Goal: Information Seeking & Learning: Learn about a topic

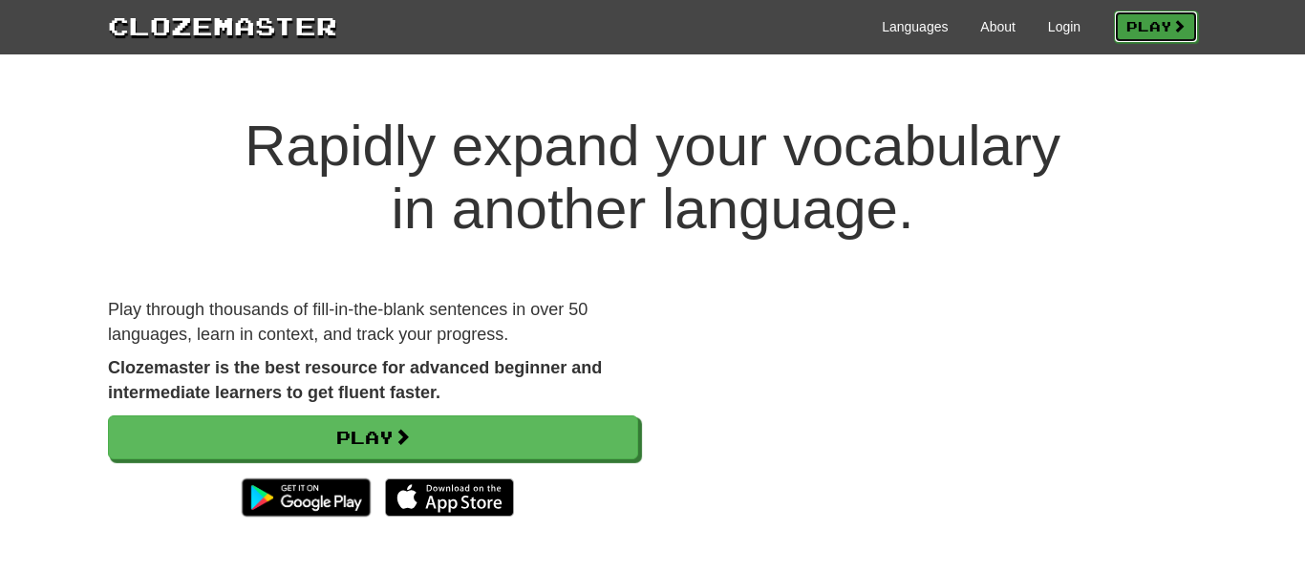
click at [1173, 37] on link "Play" at bounding box center [1156, 27] width 84 height 32
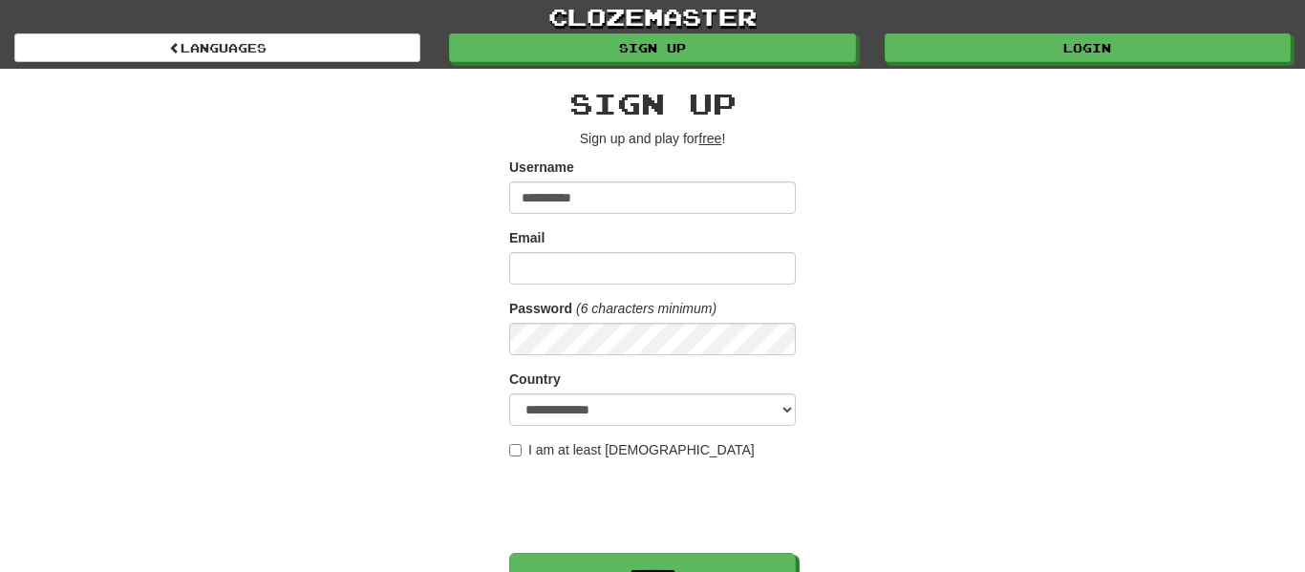
type input "**********"
click at [526, 279] on input "Email" at bounding box center [652, 268] width 287 height 32
type input "**********"
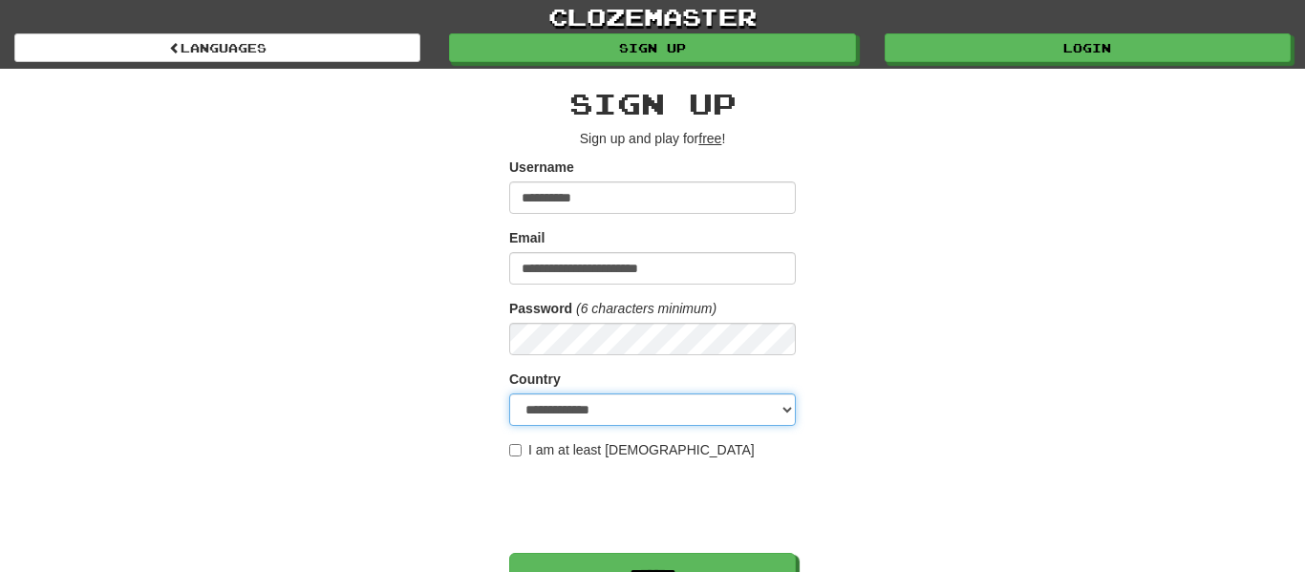
click at [657, 401] on select "**********" at bounding box center [652, 409] width 287 height 32
click at [1121, 250] on div "**********" at bounding box center [652, 403] width 1117 height 668
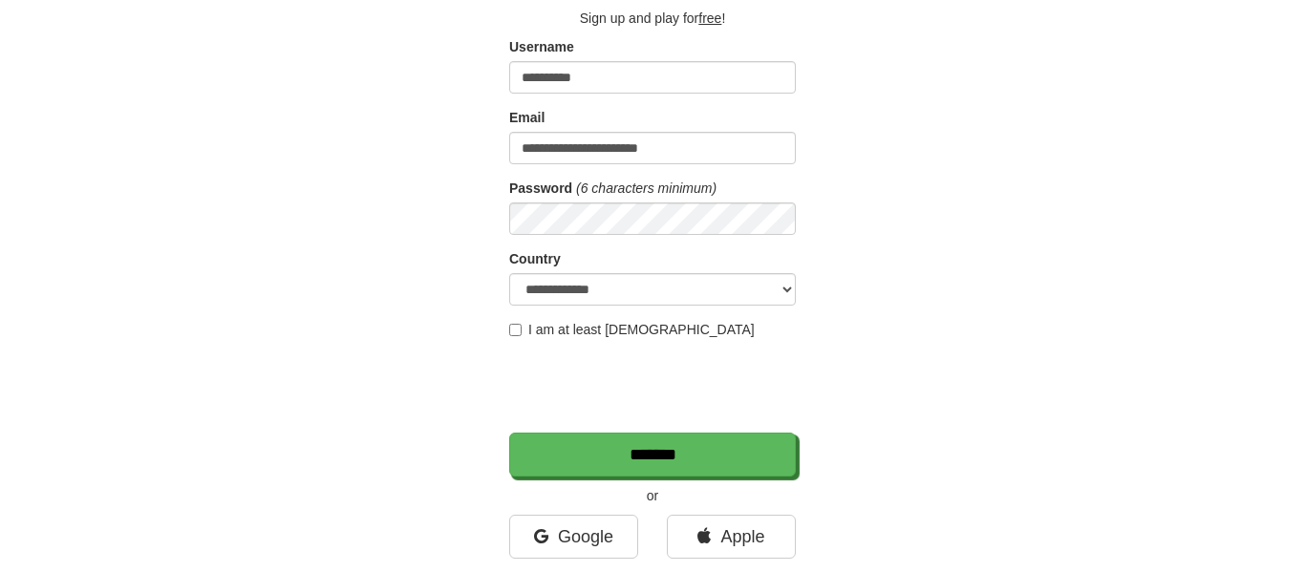
scroll to position [117, 0]
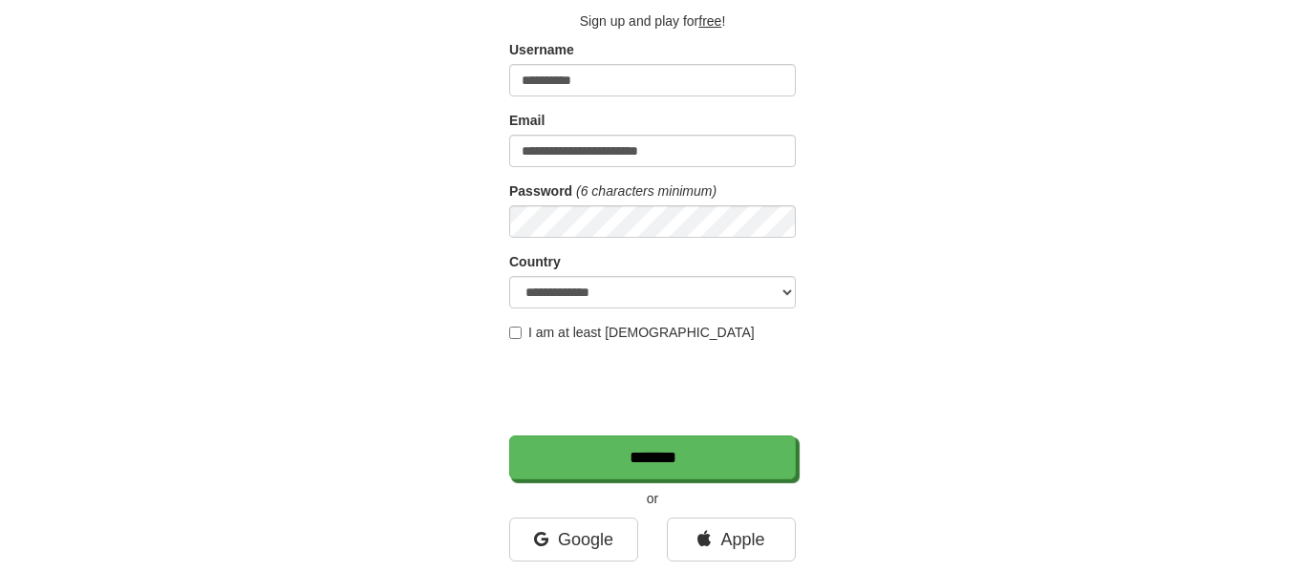
click at [640, 337] on label "I am at least 16 years old" at bounding box center [631, 332] width 245 height 19
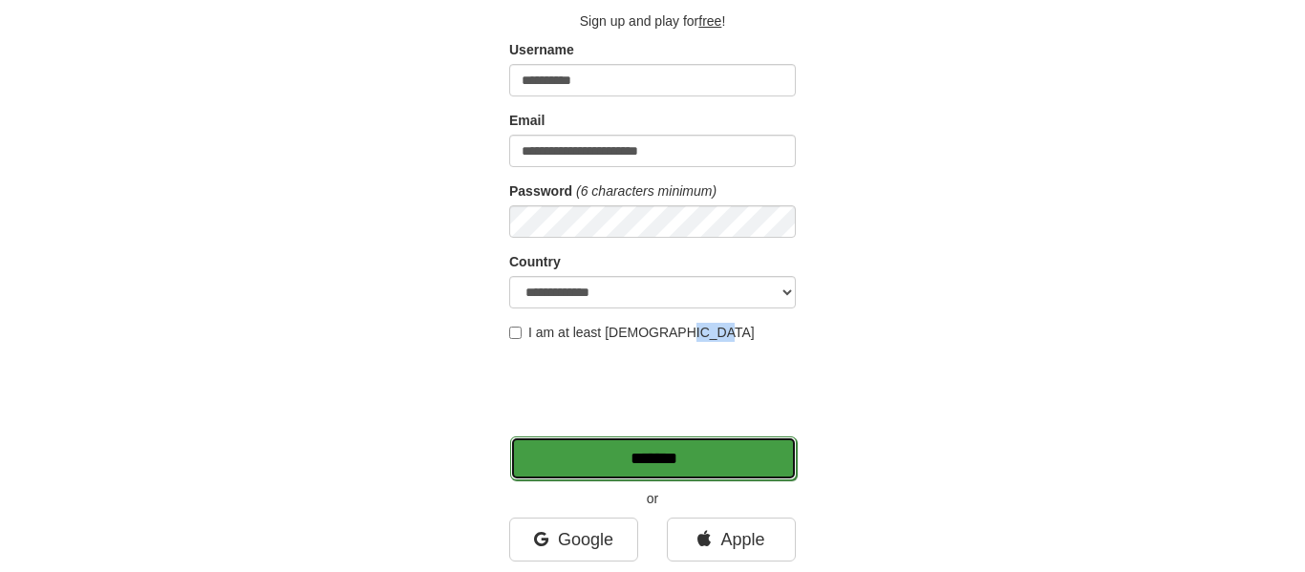
click at [762, 471] on input "*******" at bounding box center [653, 458] width 287 height 44
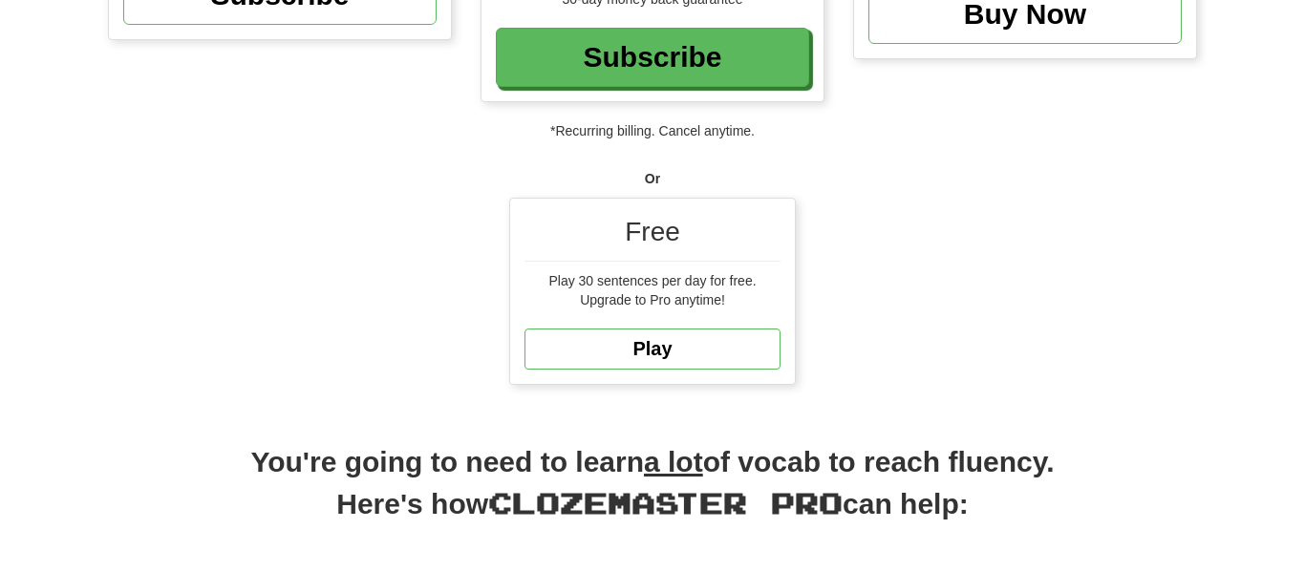
scroll to position [451, 0]
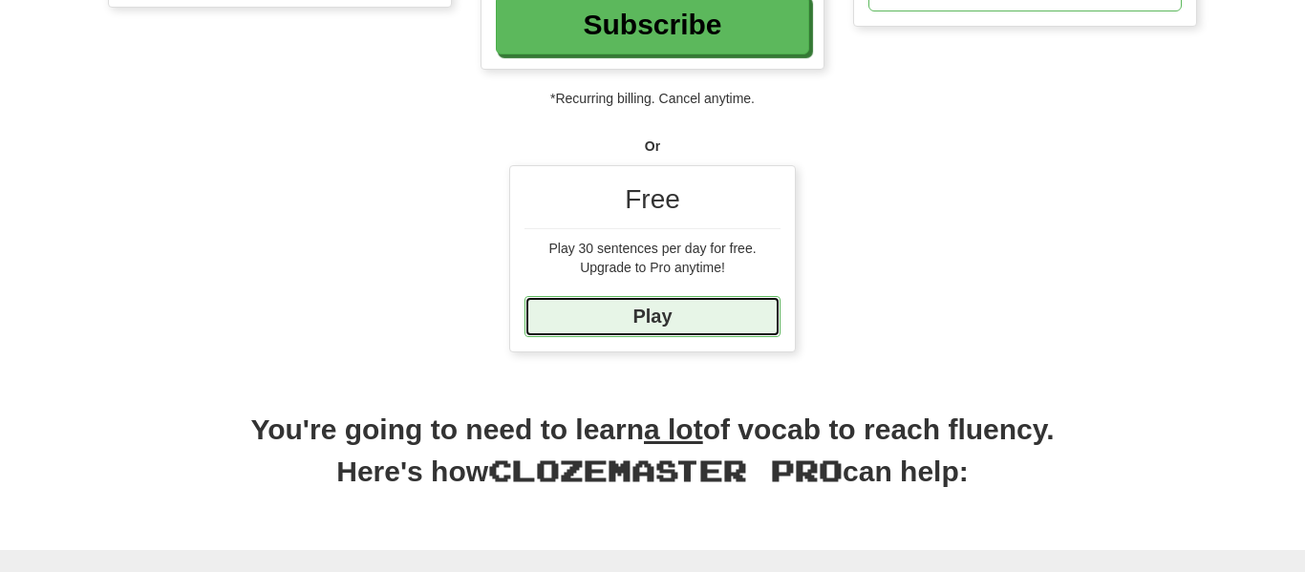
click at [693, 297] on link "Play" at bounding box center [652, 316] width 256 height 41
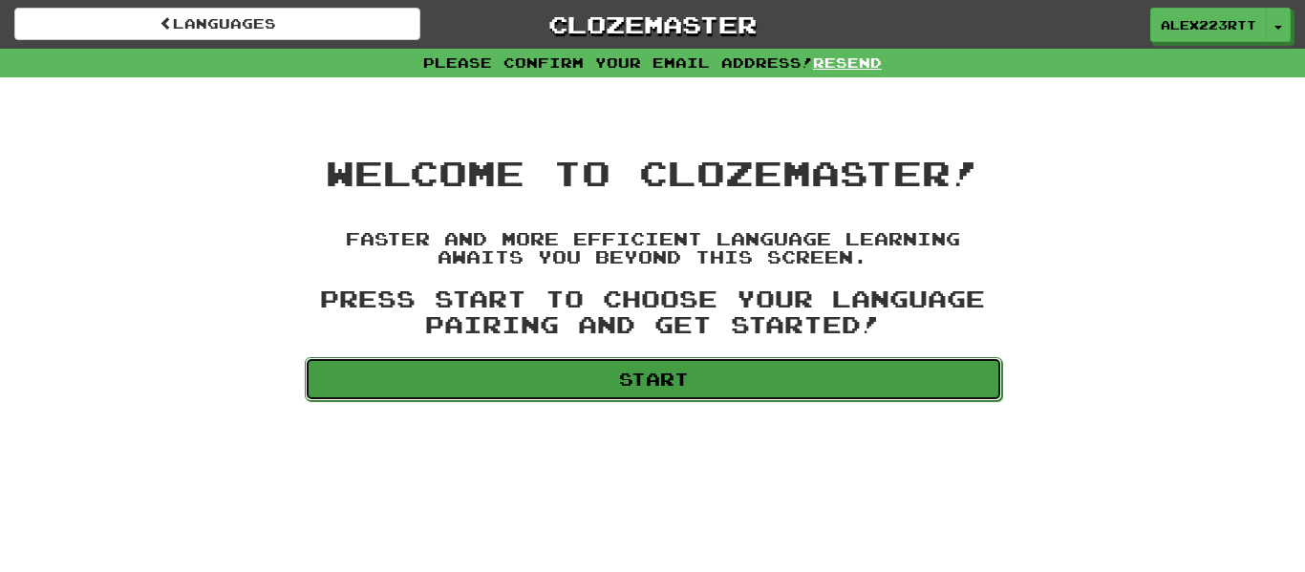
click at [750, 368] on link "Start" at bounding box center [653, 379] width 697 height 44
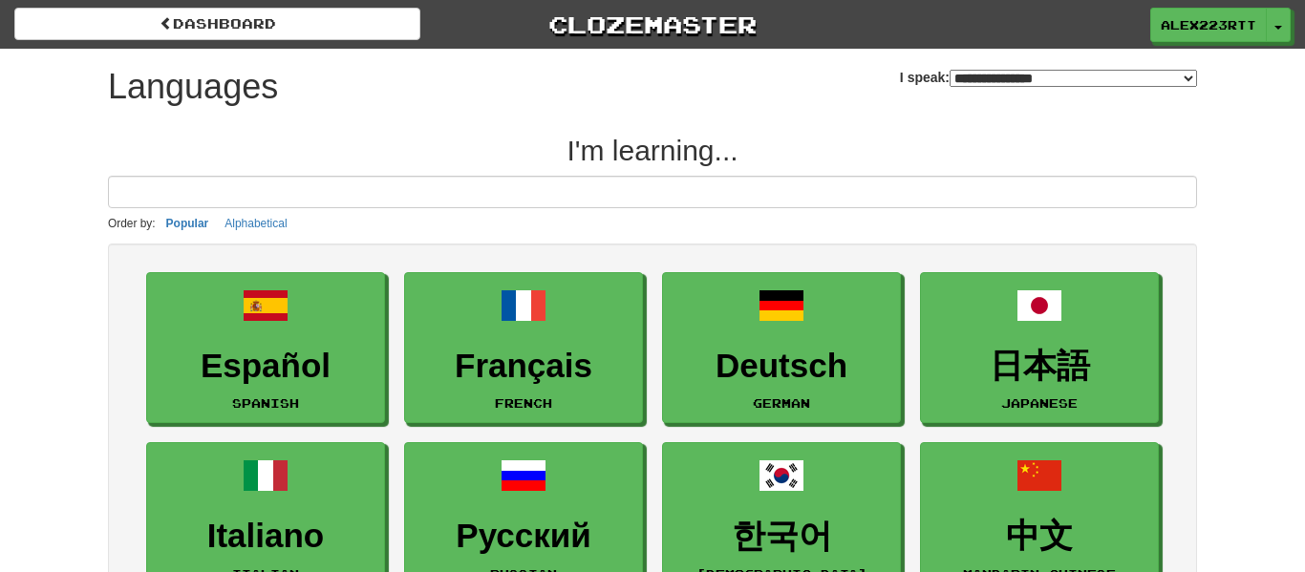
select select "*******"
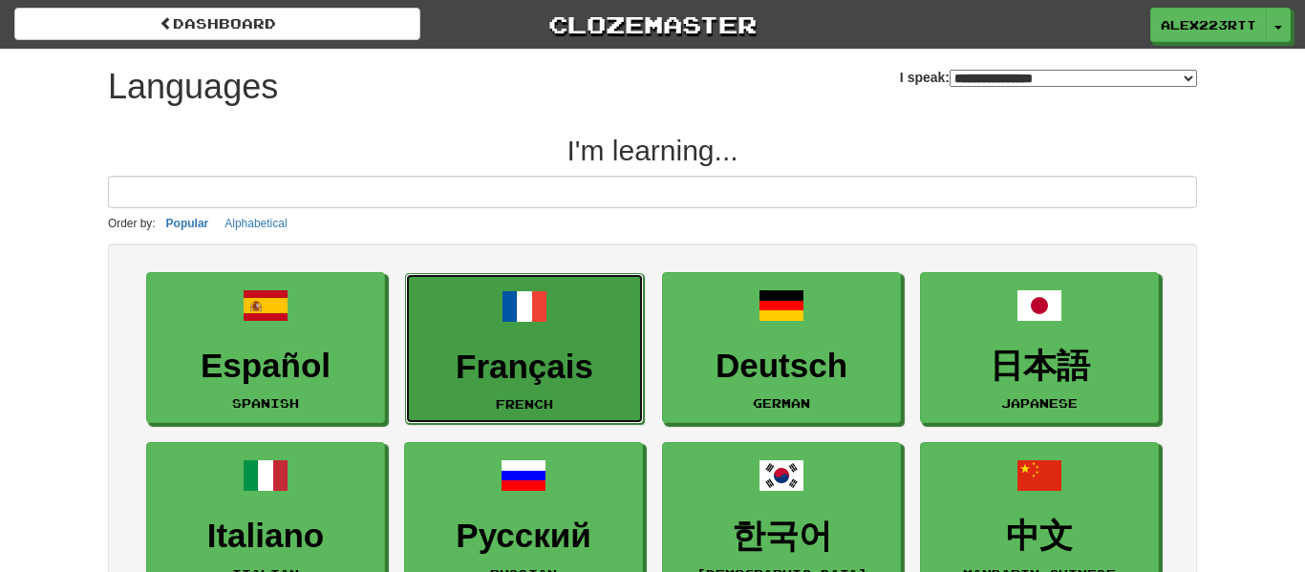
click at [573, 373] on h3 "Français" at bounding box center [524, 367] width 218 height 37
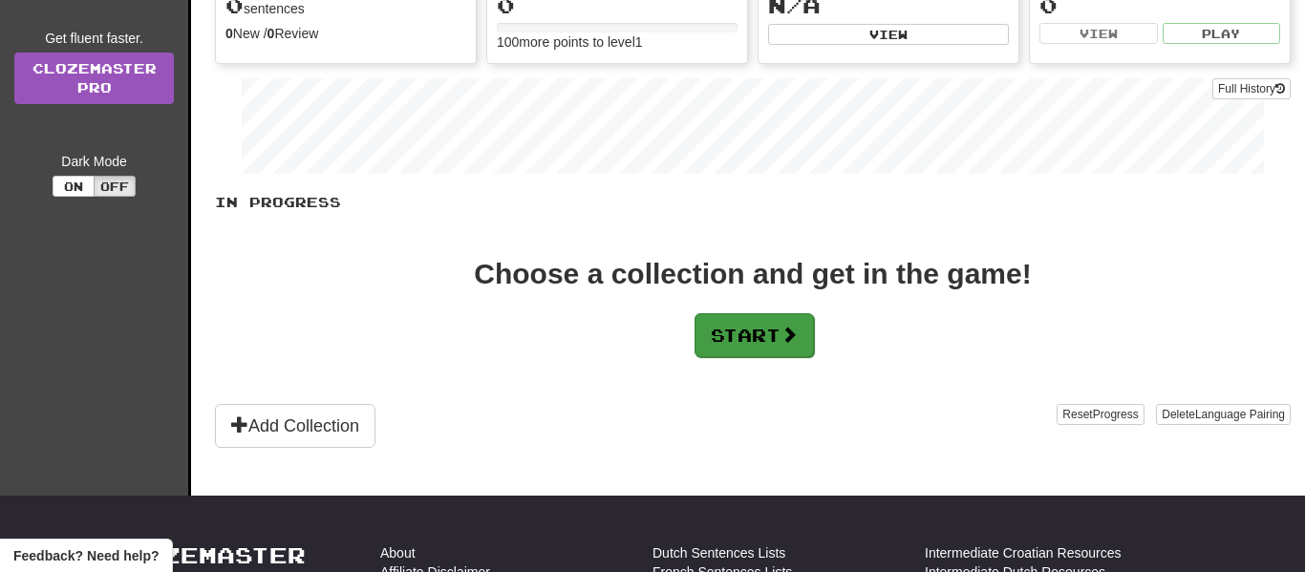
scroll to position [237, 0]
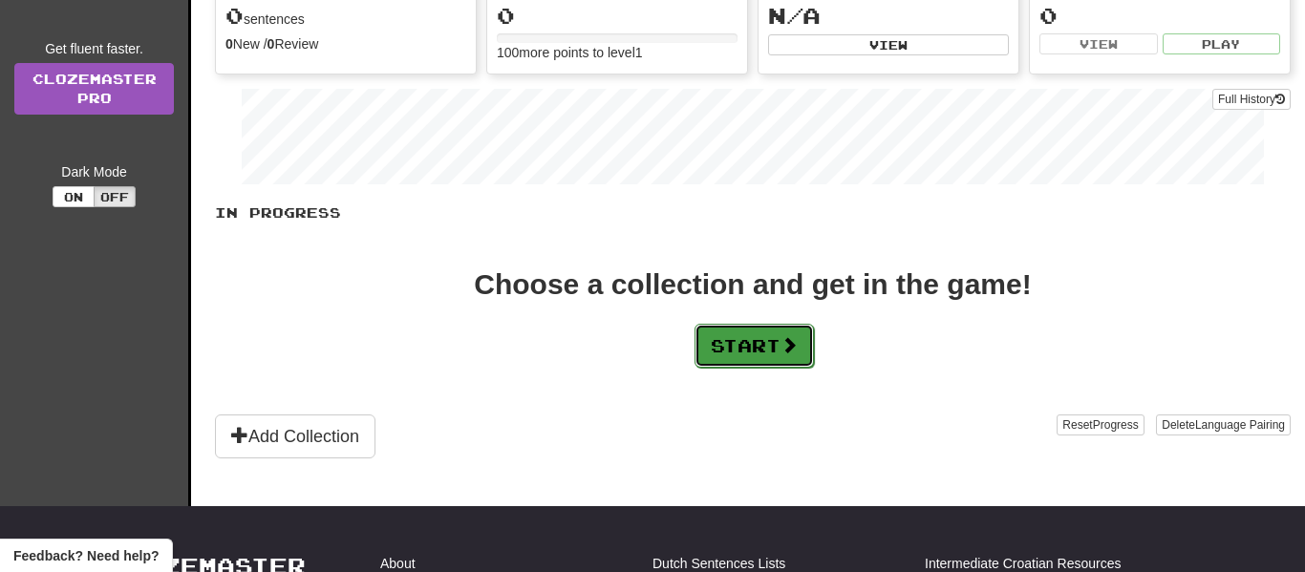
click at [753, 357] on button "Start" at bounding box center [753, 346] width 119 height 44
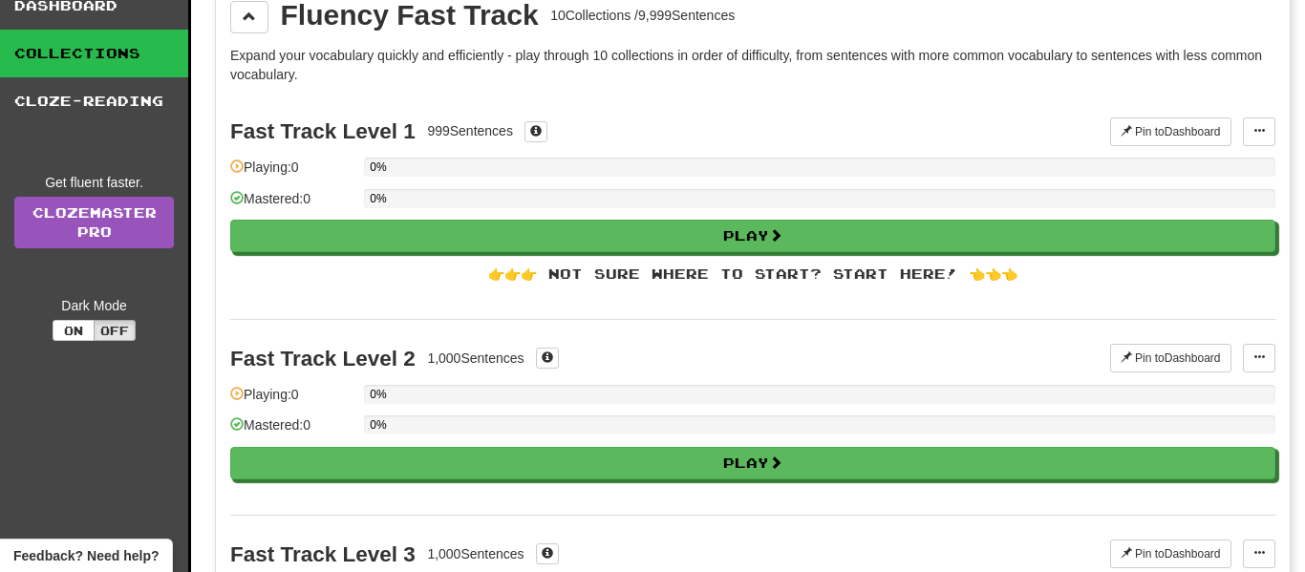
scroll to position [107, 0]
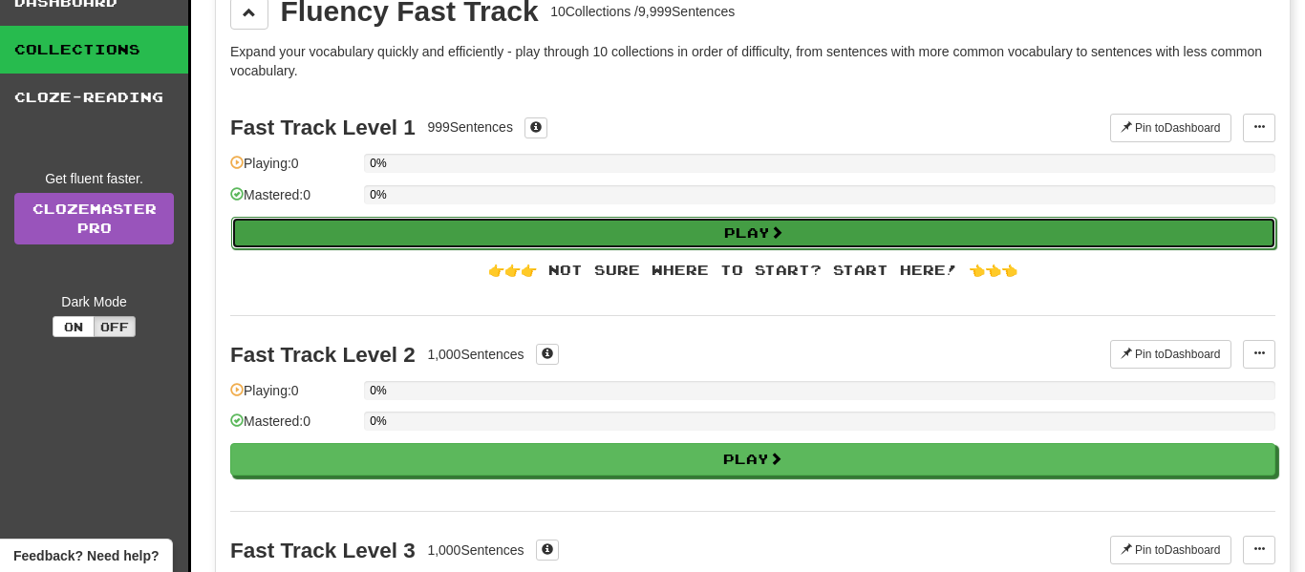
click at [631, 236] on button "Play" at bounding box center [753, 233] width 1045 height 32
select select "**"
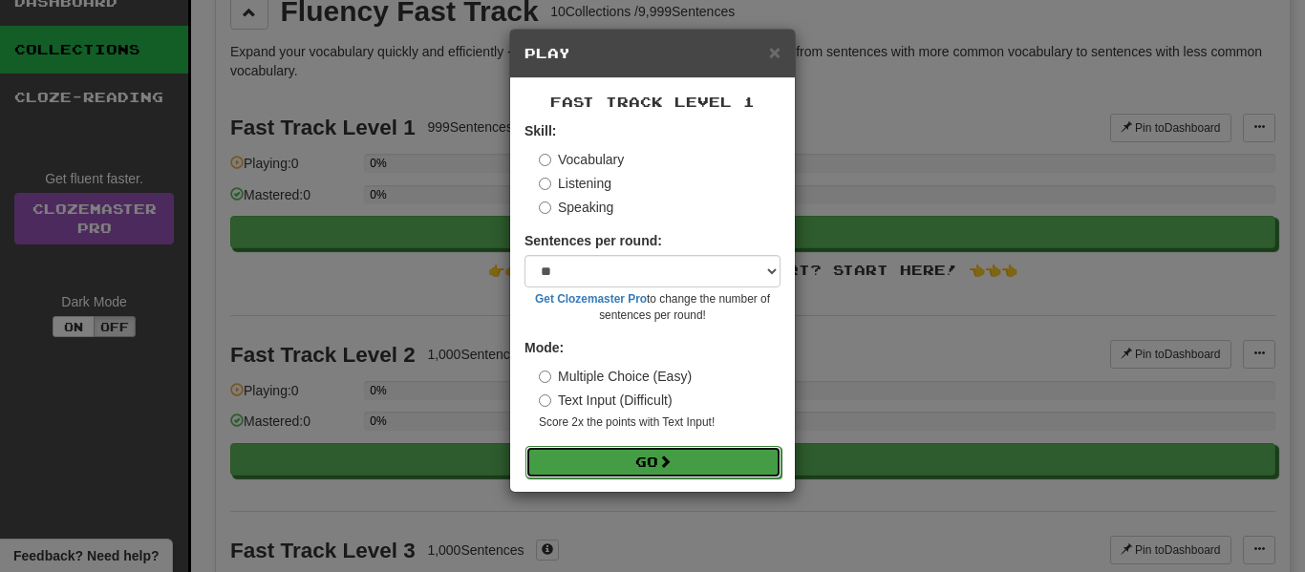
click at [726, 465] on button "Go" at bounding box center [653, 462] width 256 height 32
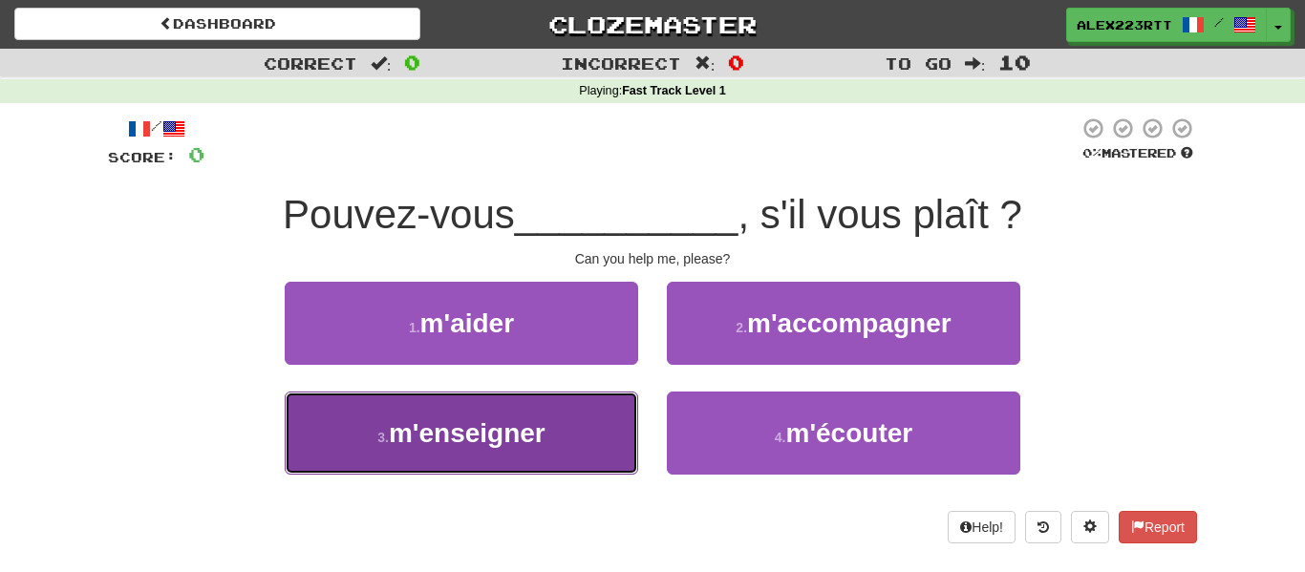
click at [497, 437] on span "m'enseigner" at bounding box center [467, 433] width 157 height 30
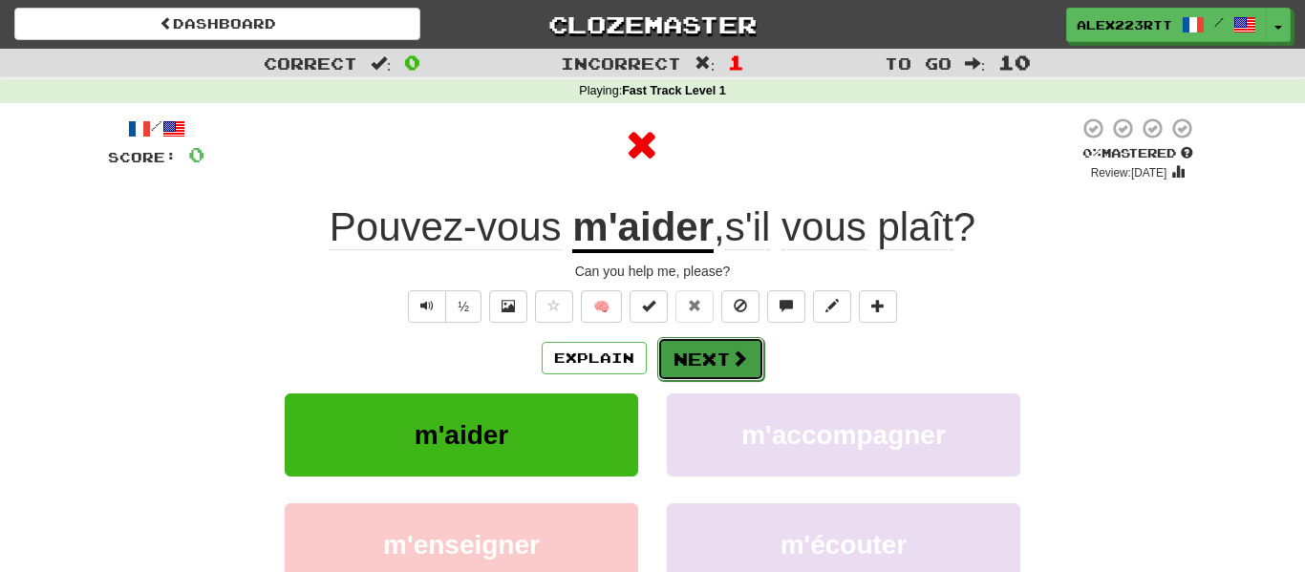
click at [731, 358] on span at bounding box center [739, 358] width 17 height 17
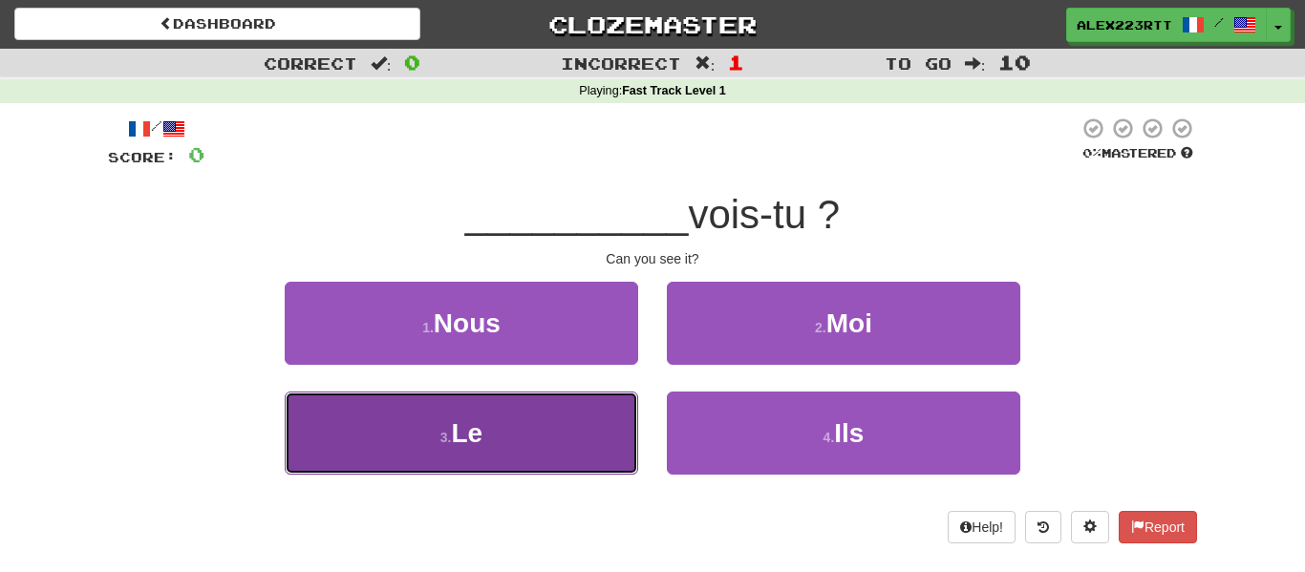
click at [563, 447] on button "3 . Le" at bounding box center [461, 433] width 353 height 83
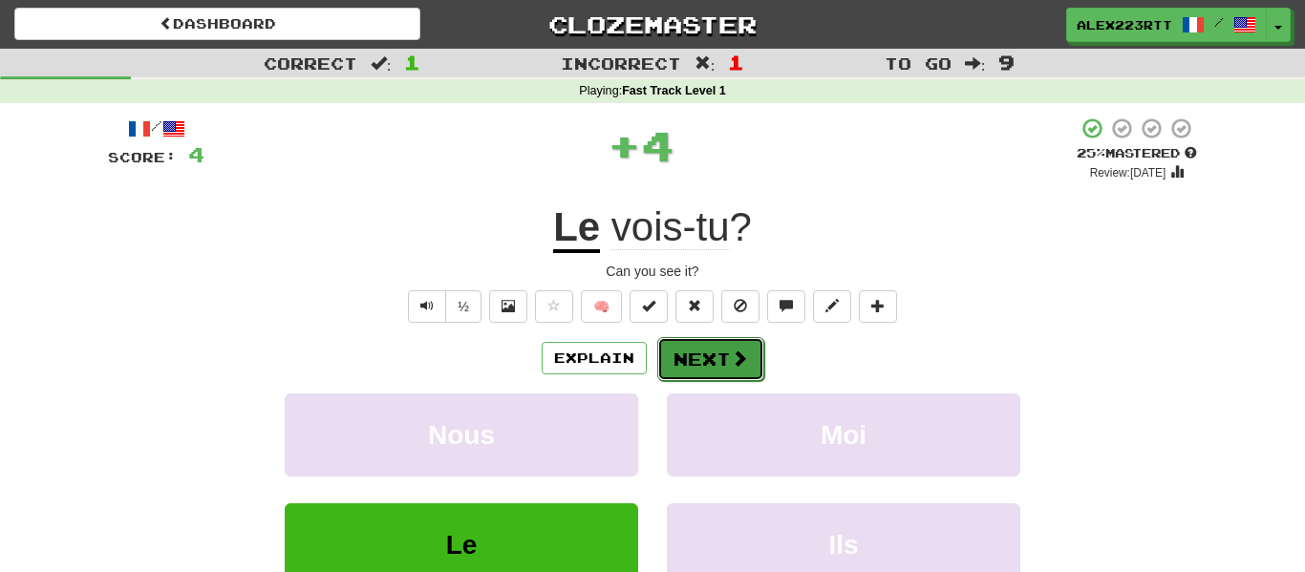
click at [713, 374] on button "Next" at bounding box center [710, 359] width 107 height 44
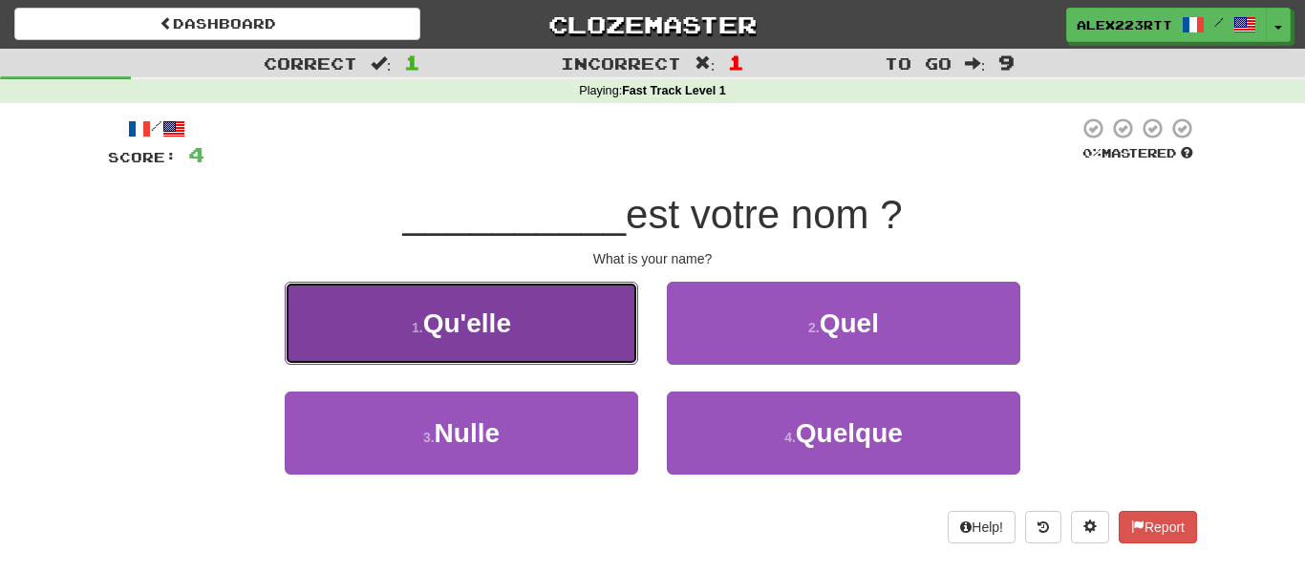
click at [582, 340] on button "1 . Qu'elle" at bounding box center [461, 323] width 353 height 83
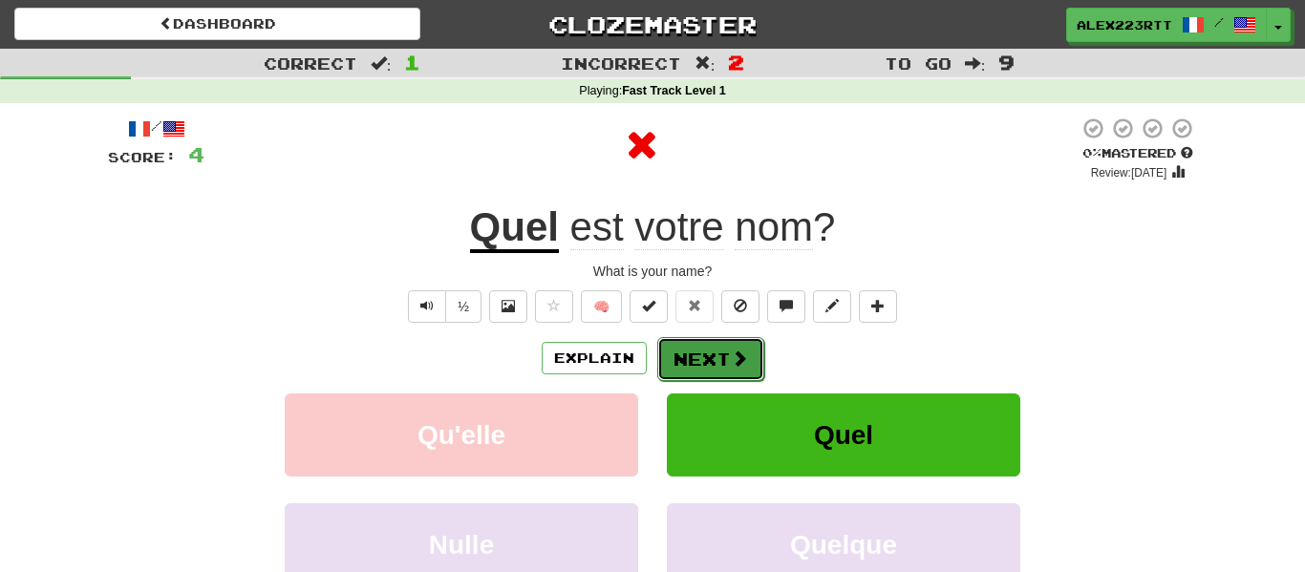
click at [677, 374] on button "Next" at bounding box center [710, 359] width 107 height 44
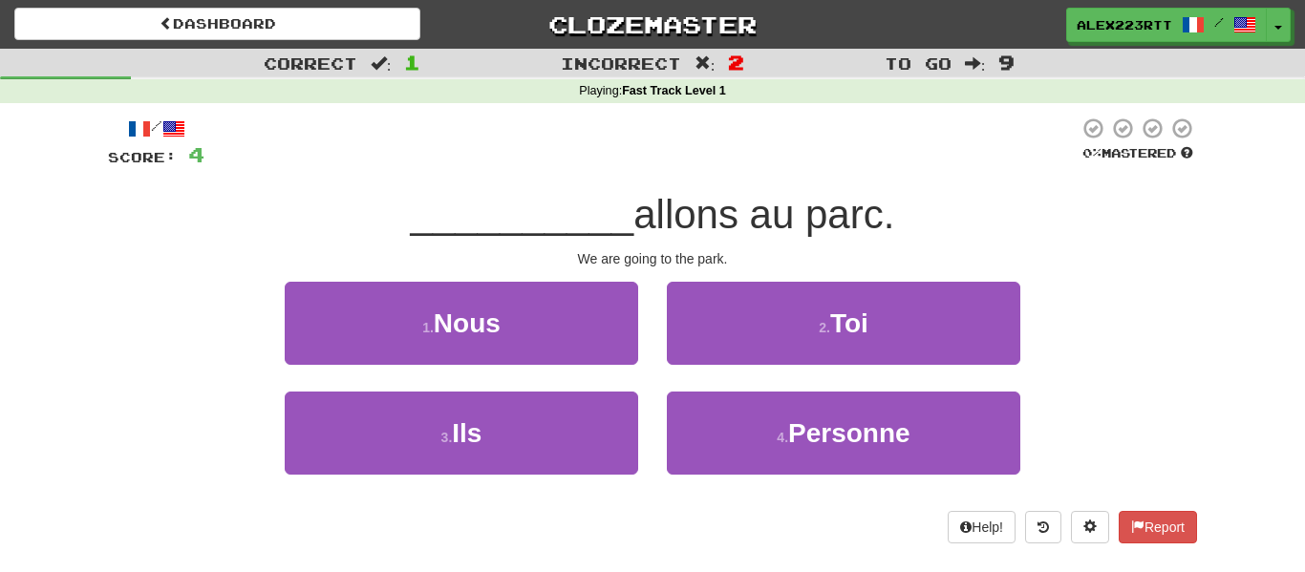
click at [677, 374] on div "2 . Toi" at bounding box center [843, 337] width 382 height 110
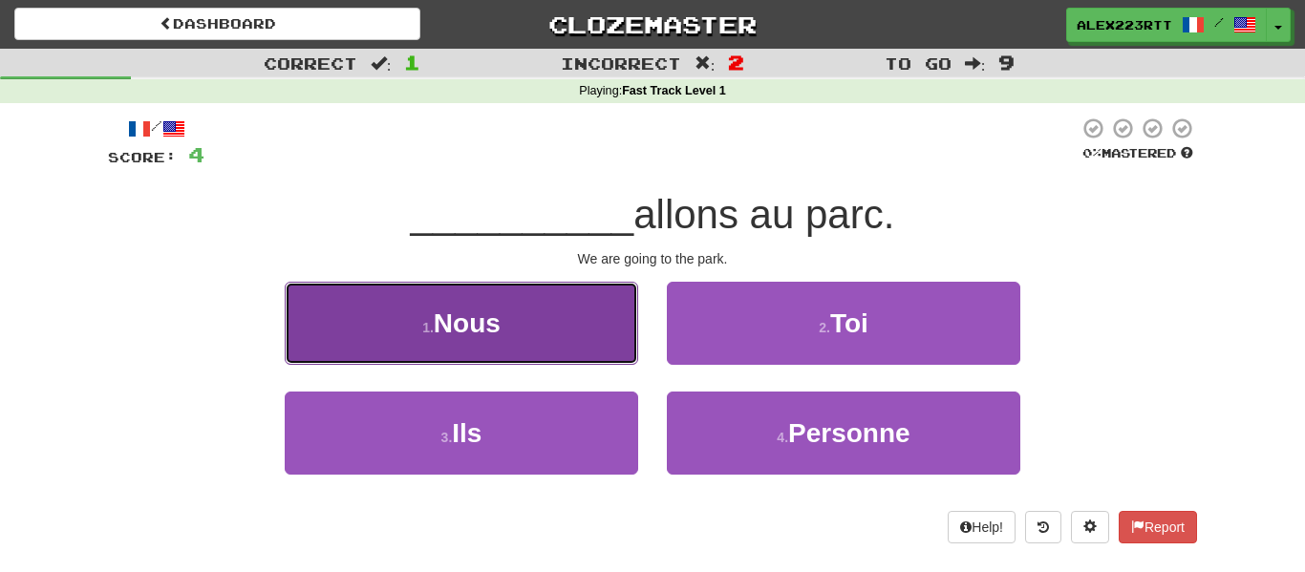
click at [448, 336] on span "Nous" at bounding box center [467, 323] width 67 height 30
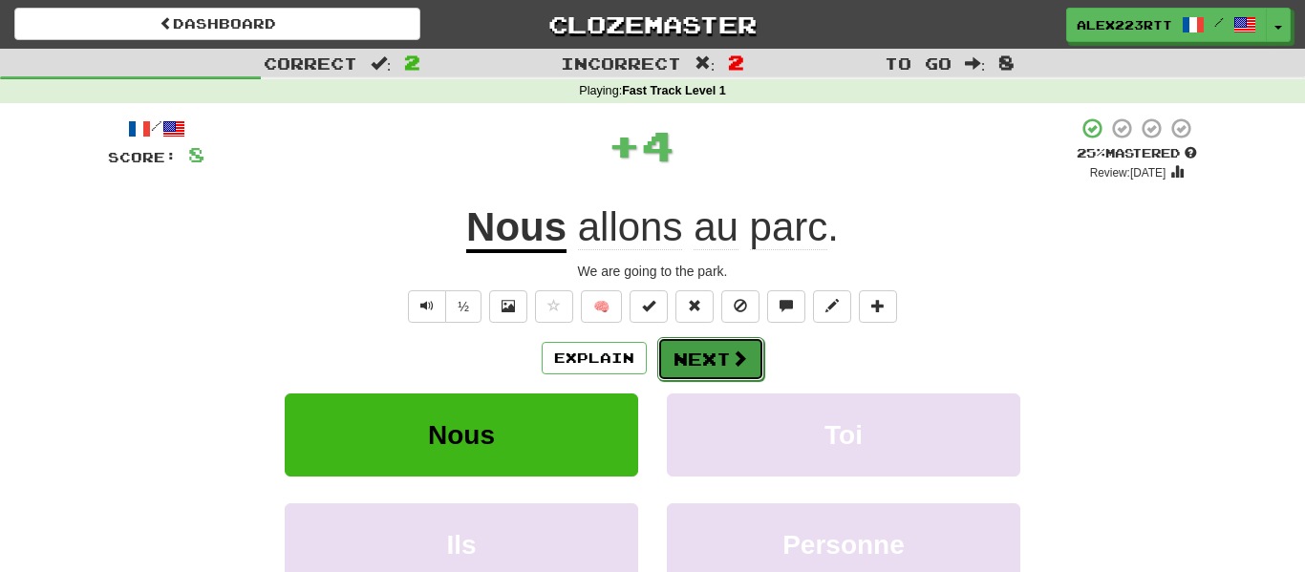
click at [726, 358] on button "Next" at bounding box center [710, 359] width 107 height 44
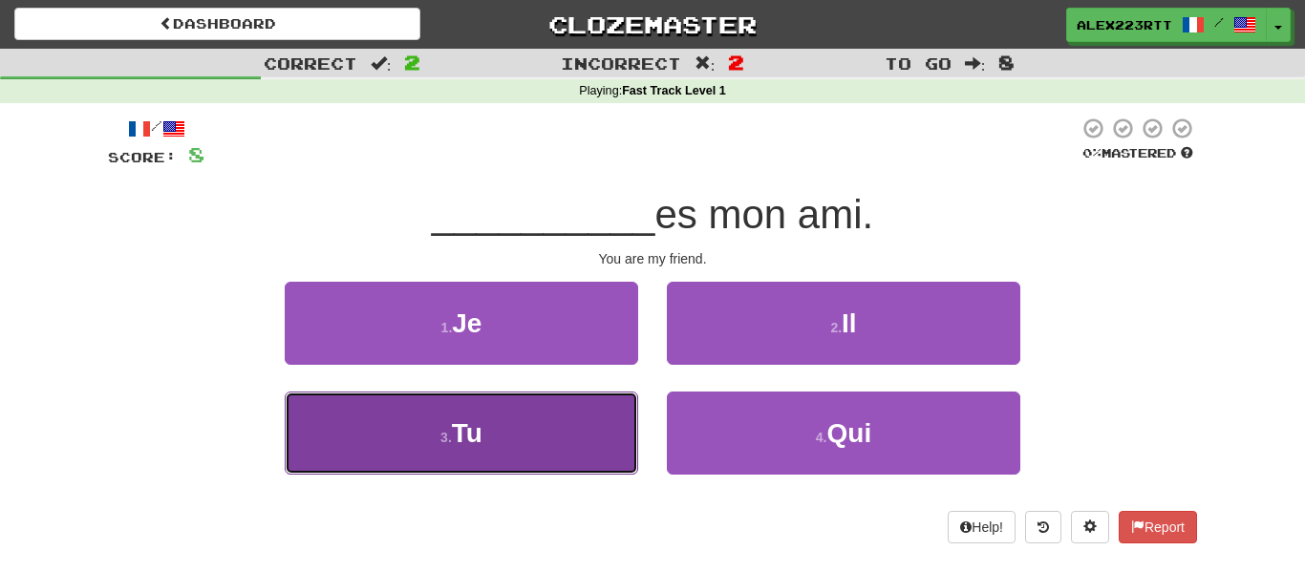
click at [544, 444] on button "3 . Tu" at bounding box center [461, 433] width 353 height 83
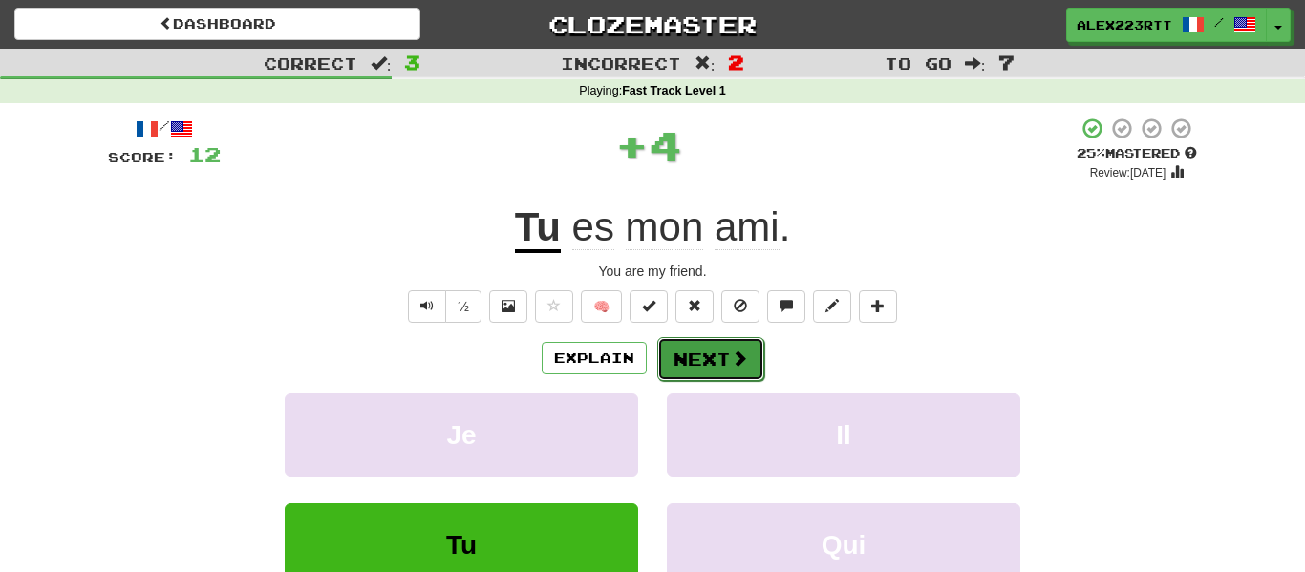
click at [694, 355] on button "Next" at bounding box center [710, 359] width 107 height 44
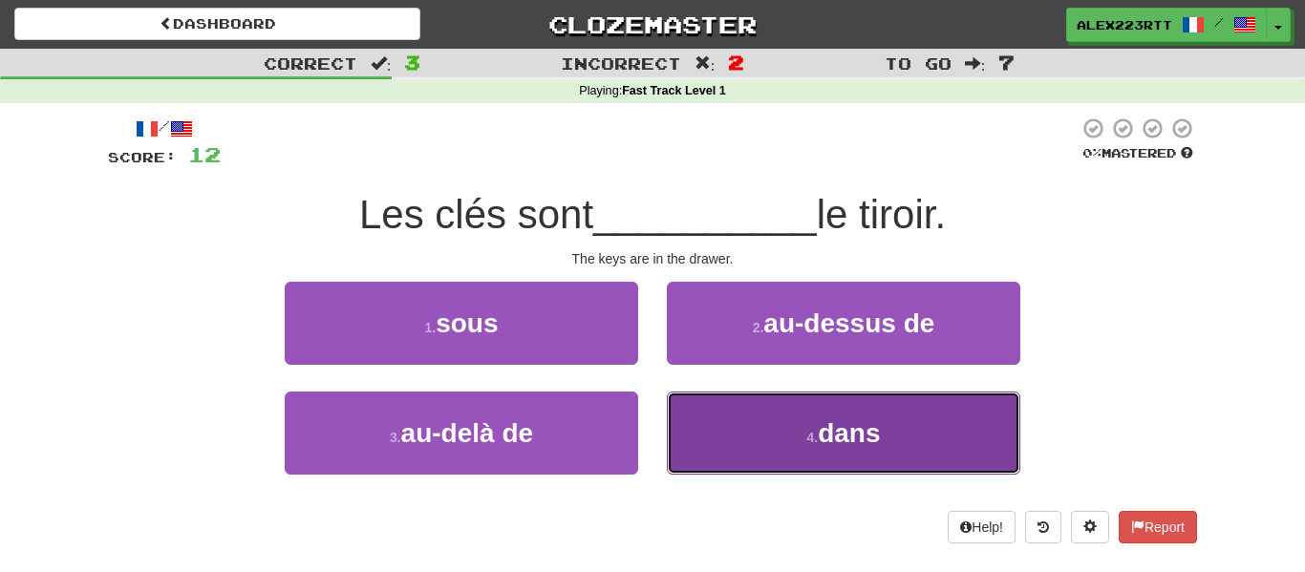
click at [761, 441] on button "4 . dans" at bounding box center [843, 433] width 353 height 83
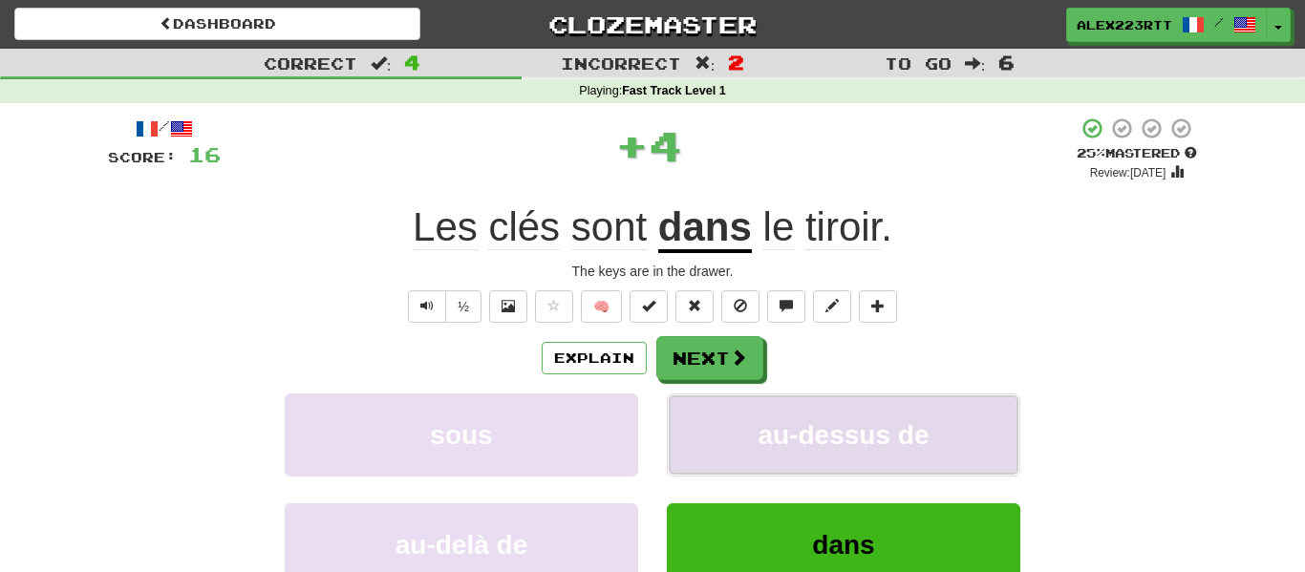
click at [776, 425] on span "au-dessus de" at bounding box center [843, 435] width 171 height 30
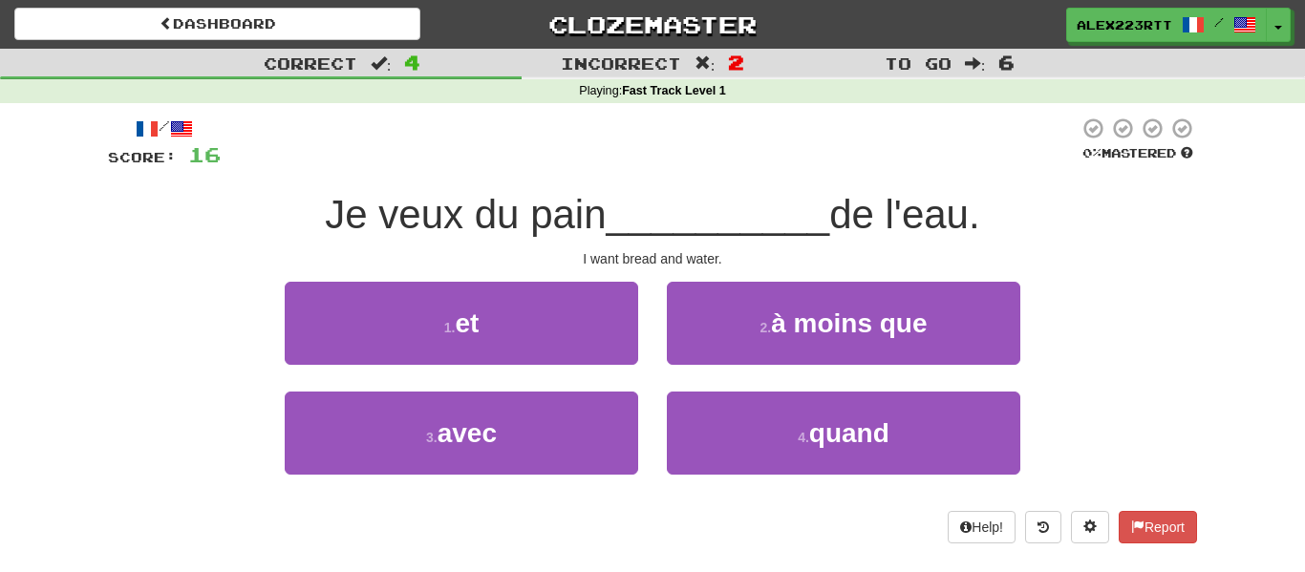
click at [484, 218] on span "Je veux du pain" at bounding box center [465, 214] width 281 height 45
click at [354, 230] on span "Je veux du pain" at bounding box center [465, 214] width 281 height 45
click at [348, 227] on span "Je veux du pain" at bounding box center [465, 214] width 281 height 45
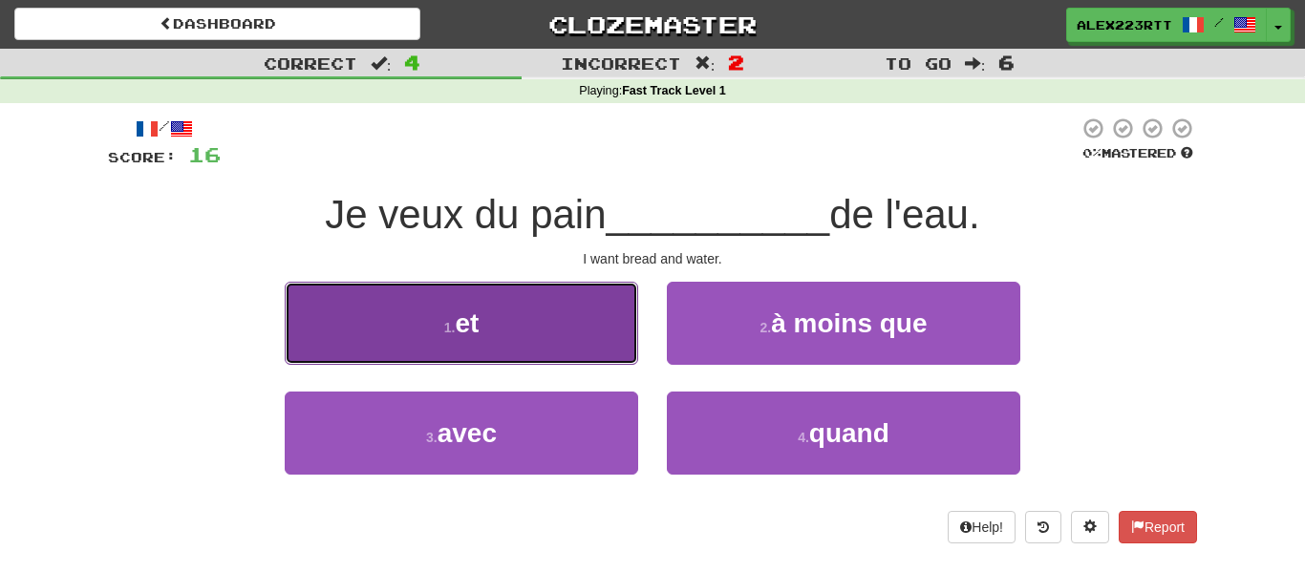
click at [517, 351] on button "1 . et" at bounding box center [461, 323] width 353 height 83
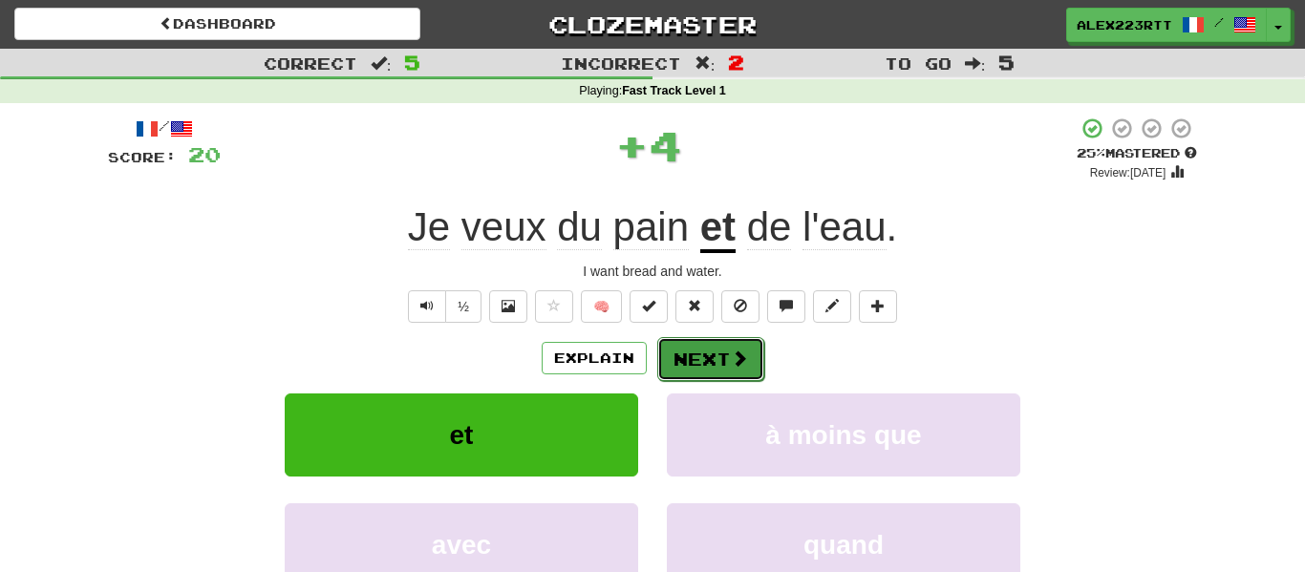
click at [708, 360] on button "Next" at bounding box center [710, 359] width 107 height 44
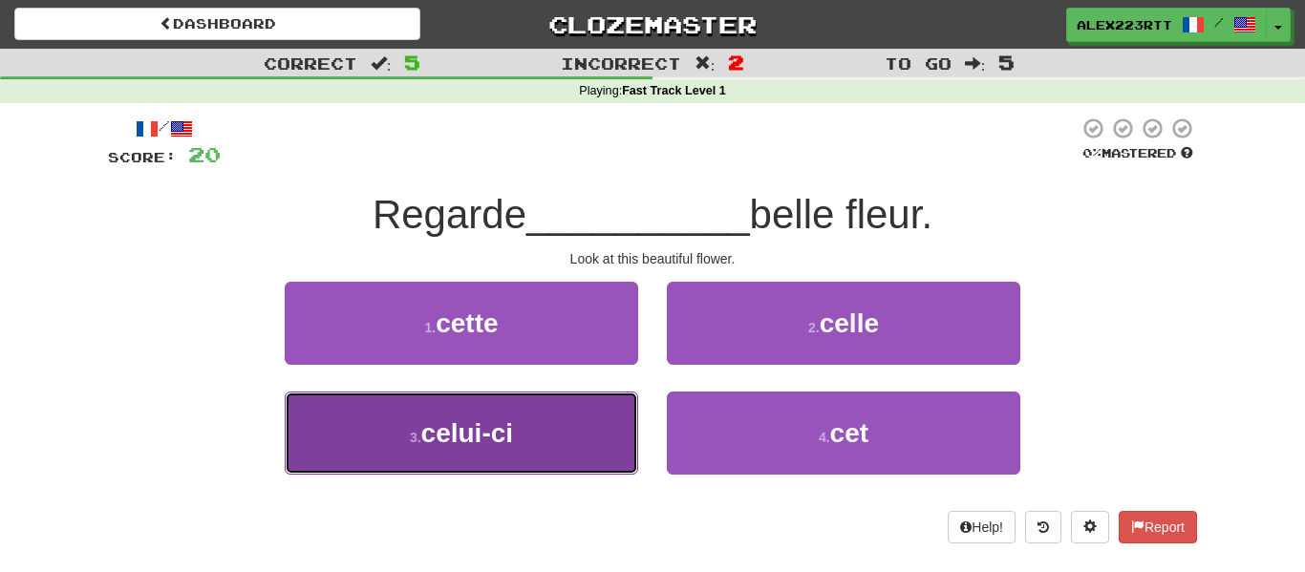
click at [490, 444] on span "celui-ci" at bounding box center [467, 433] width 92 height 30
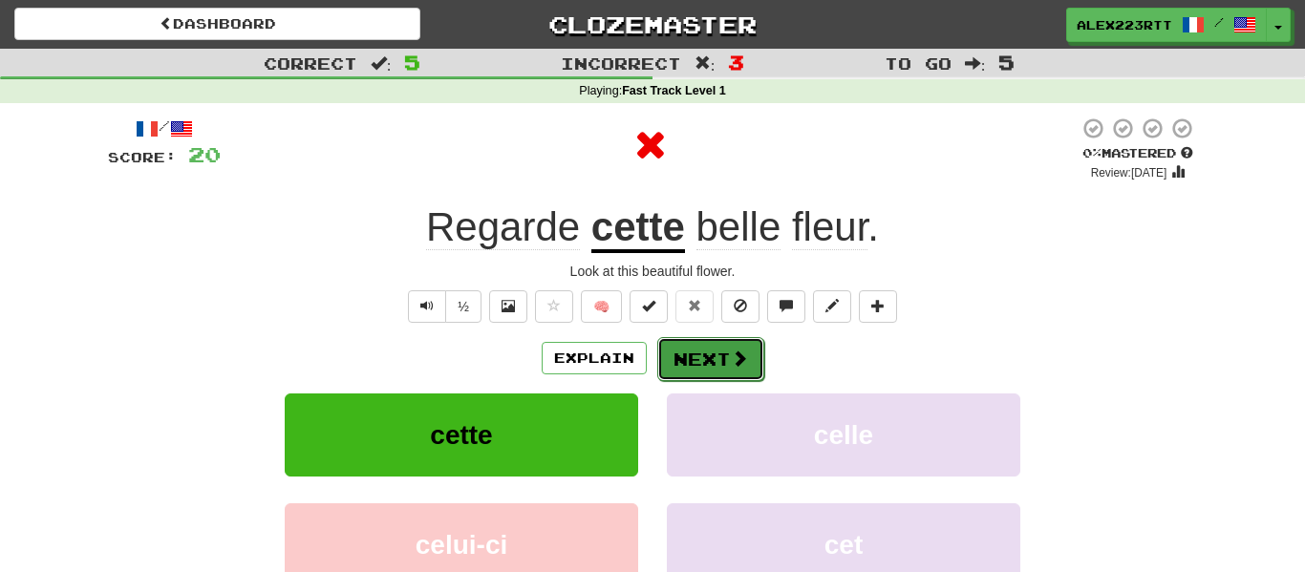
click at [672, 358] on button "Next" at bounding box center [710, 359] width 107 height 44
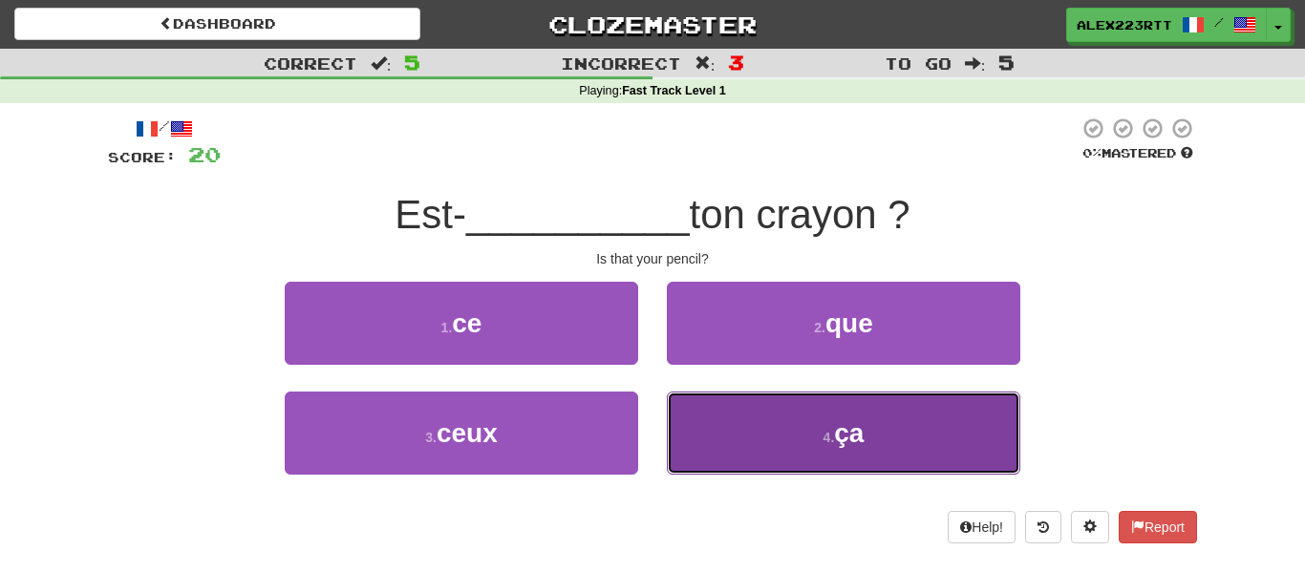
click at [727, 462] on button "4 . ça" at bounding box center [843, 433] width 353 height 83
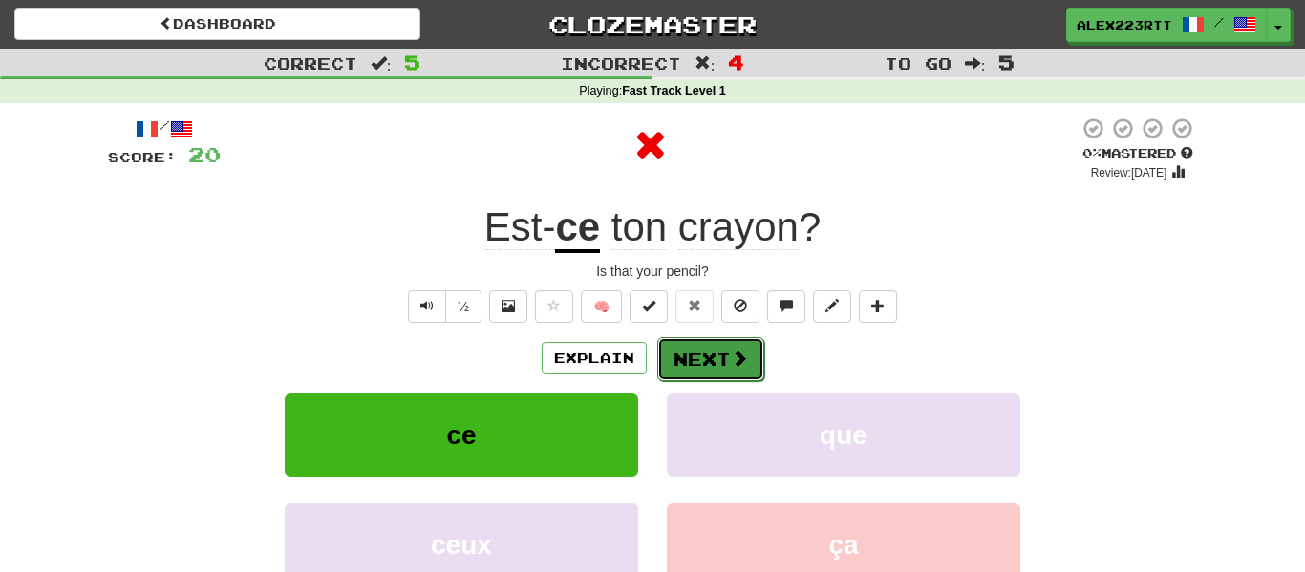
click at [693, 371] on button "Next" at bounding box center [710, 359] width 107 height 44
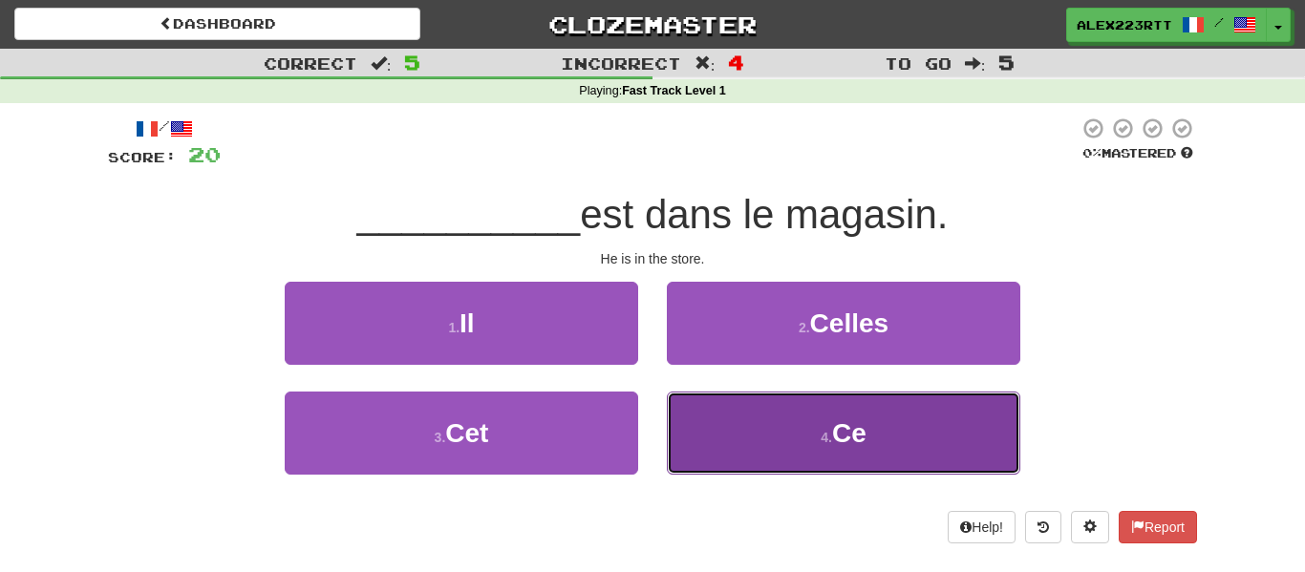
click at [754, 423] on button "4 . Ce" at bounding box center [843, 433] width 353 height 83
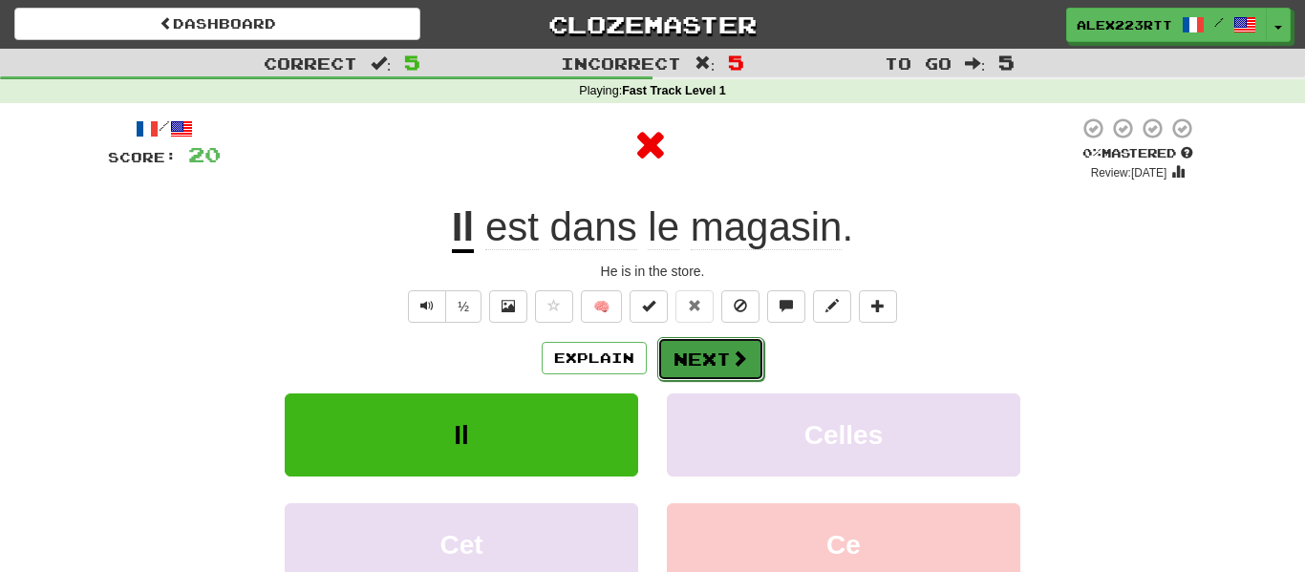
click at [677, 349] on button "Next" at bounding box center [710, 359] width 107 height 44
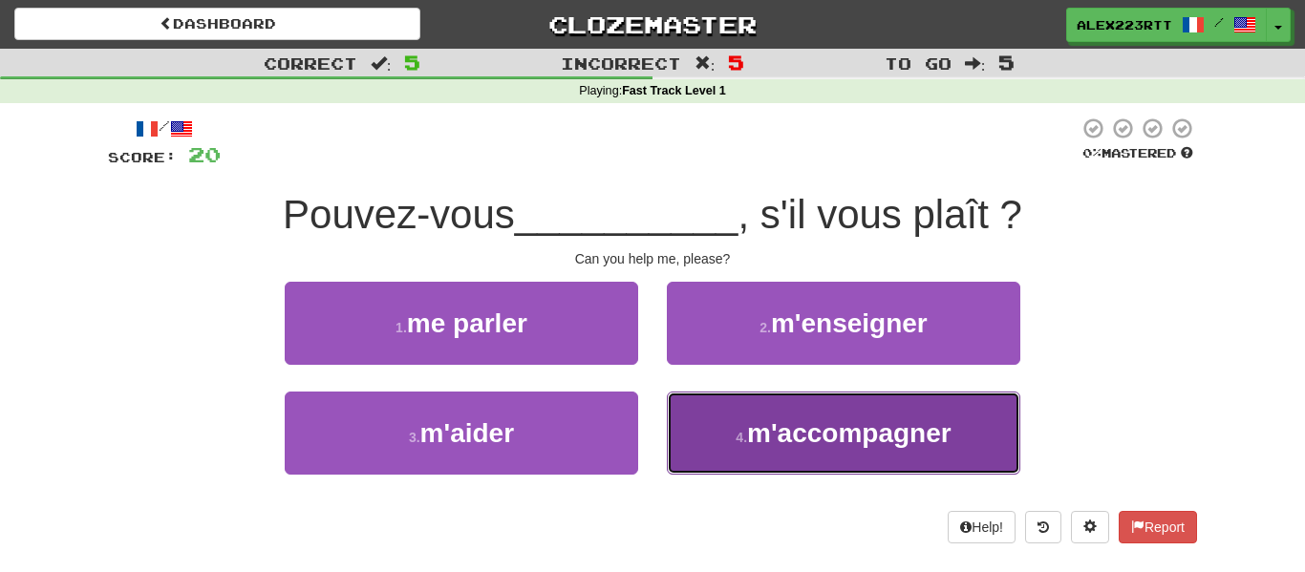
click at [717, 445] on button "4 . m'accompagner" at bounding box center [843, 433] width 353 height 83
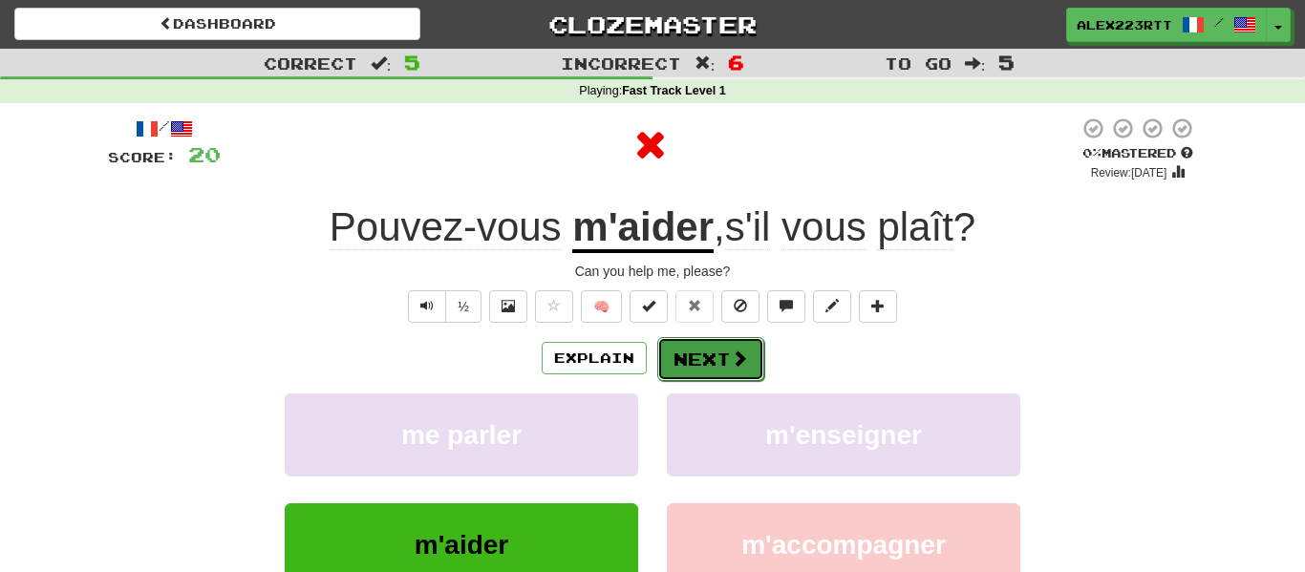
click at [738, 343] on button "Next" at bounding box center [710, 359] width 107 height 44
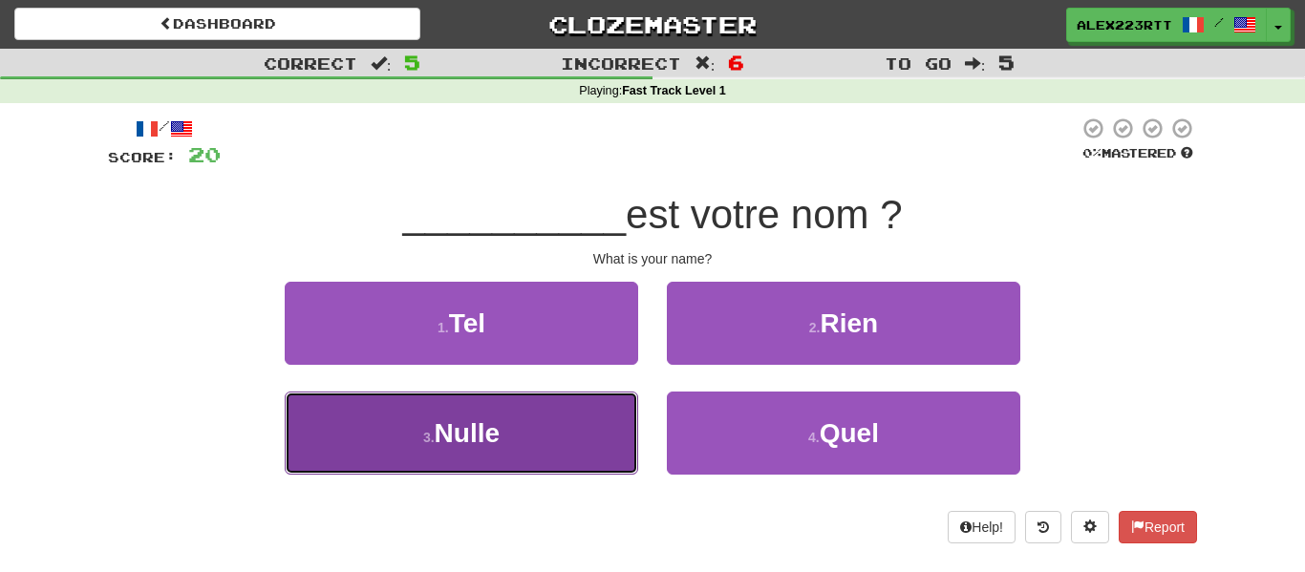
click at [589, 422] on button "3 . Nulle" at bounding box center [461, 433] width 353 height 83
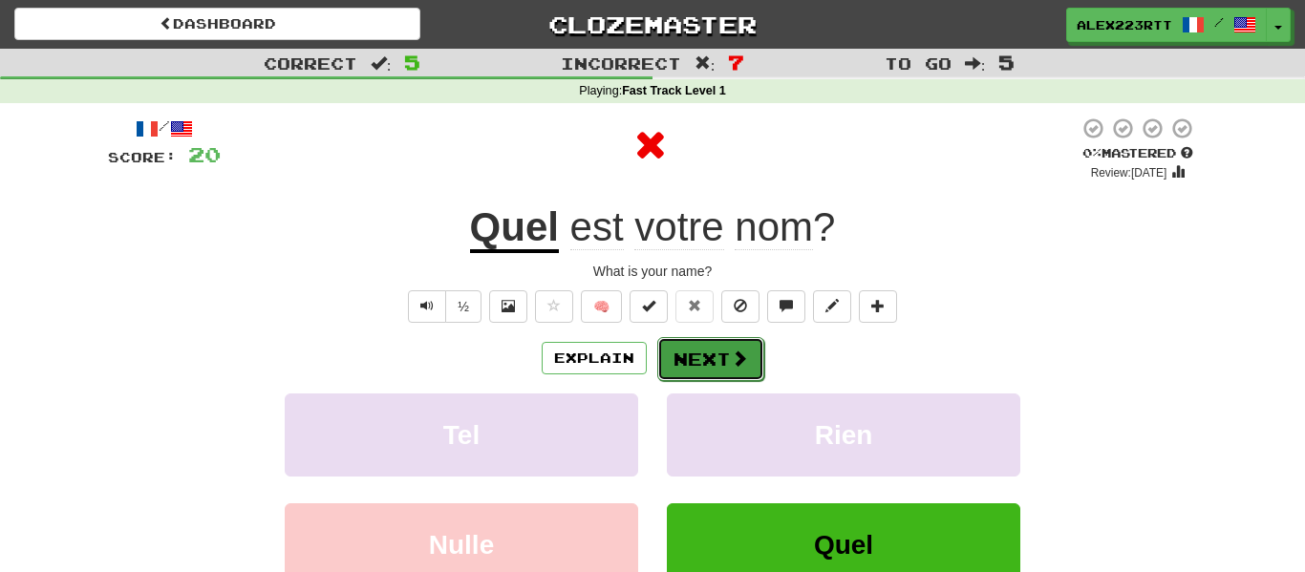
click at [698, 371] on button "Next" at bounding box center [710, 359] width 107 height 44
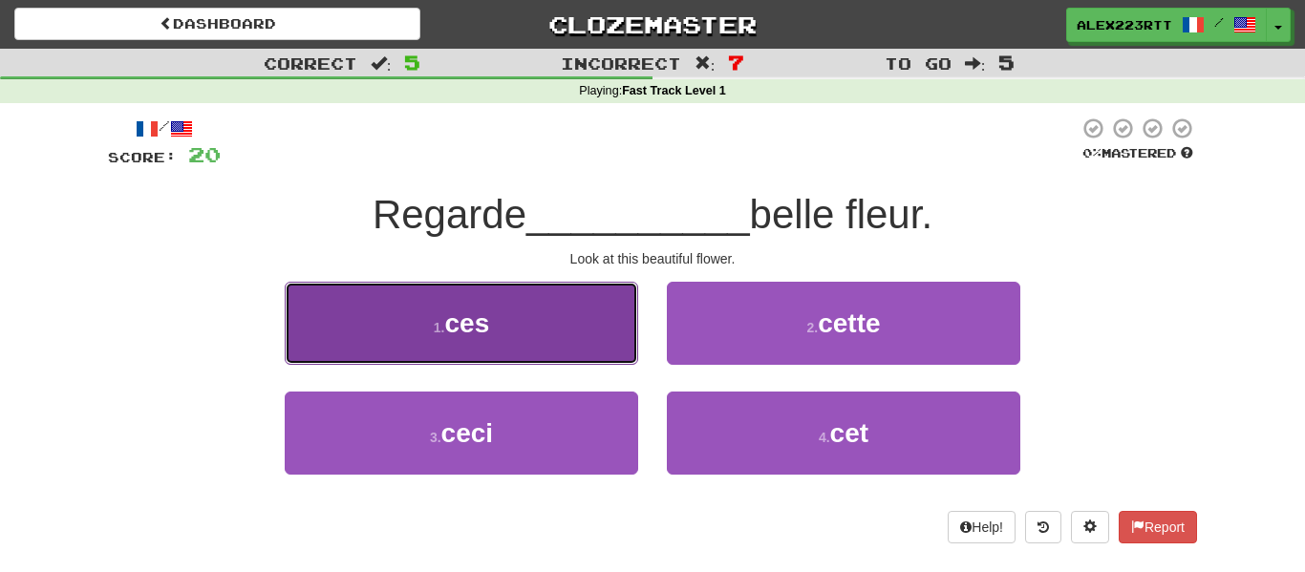
click at [602, 323] on button "1 . ces" at bounding box center [461, 323] width 353 height 83
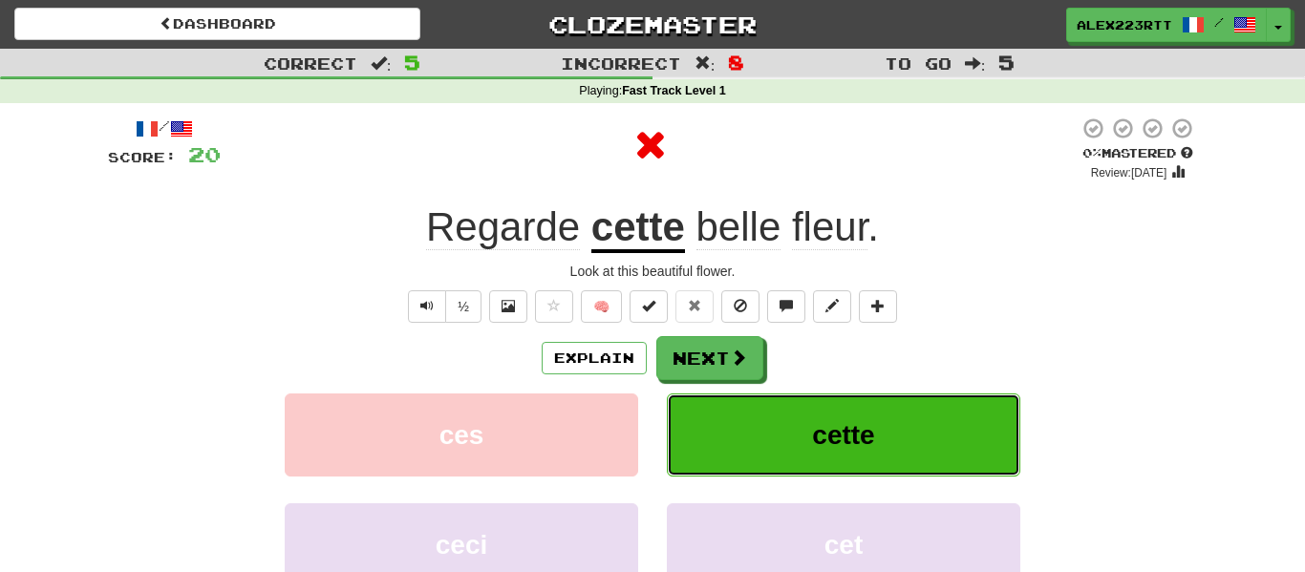
click at [754, 393] on button "cette" at bounding box center [843, 434] width 353 height 83
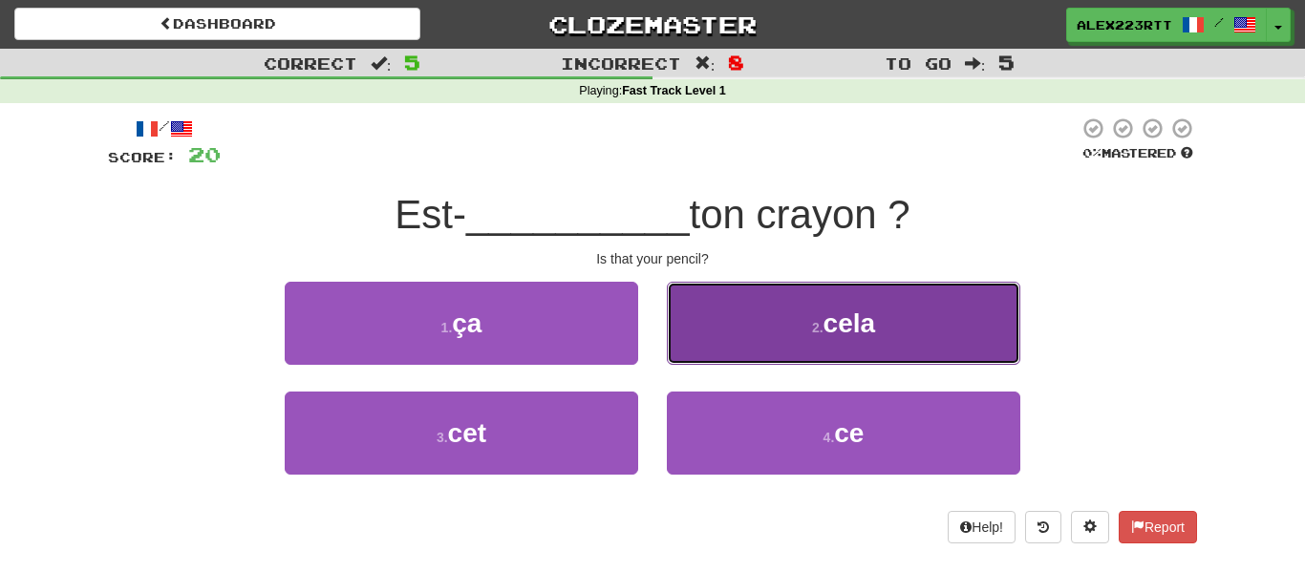
click at [847, 329] on span "cela" at bounding box center [849, 323] width 53 height 30
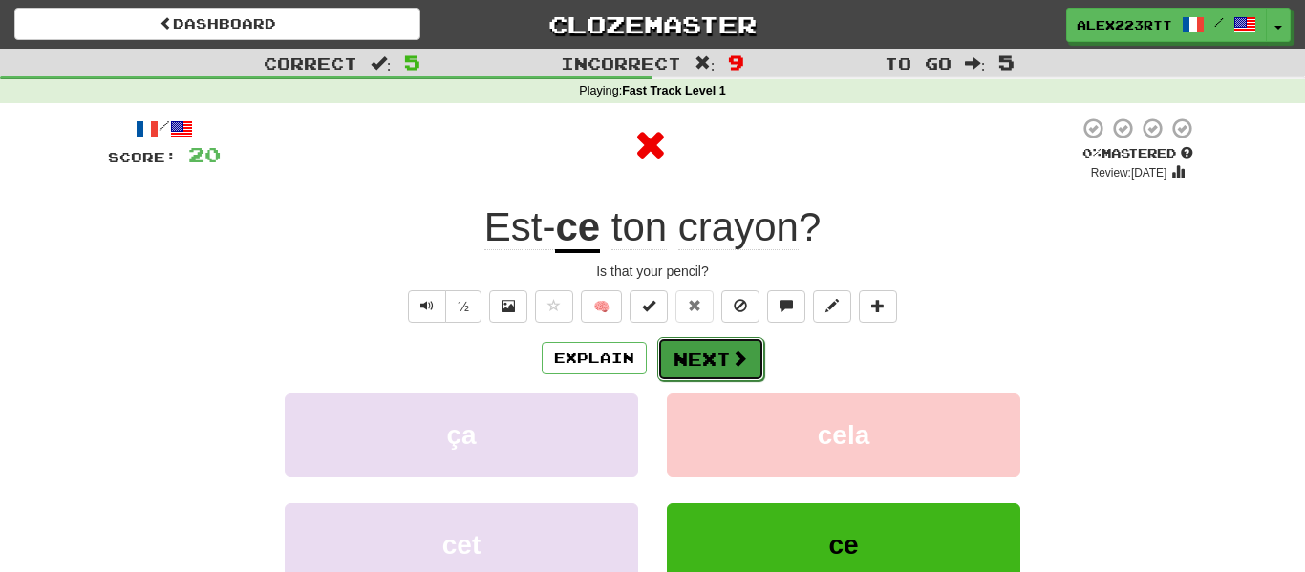
click at [707, 355] on button "Next" at bounding box center [710, 359] width 107 height 44
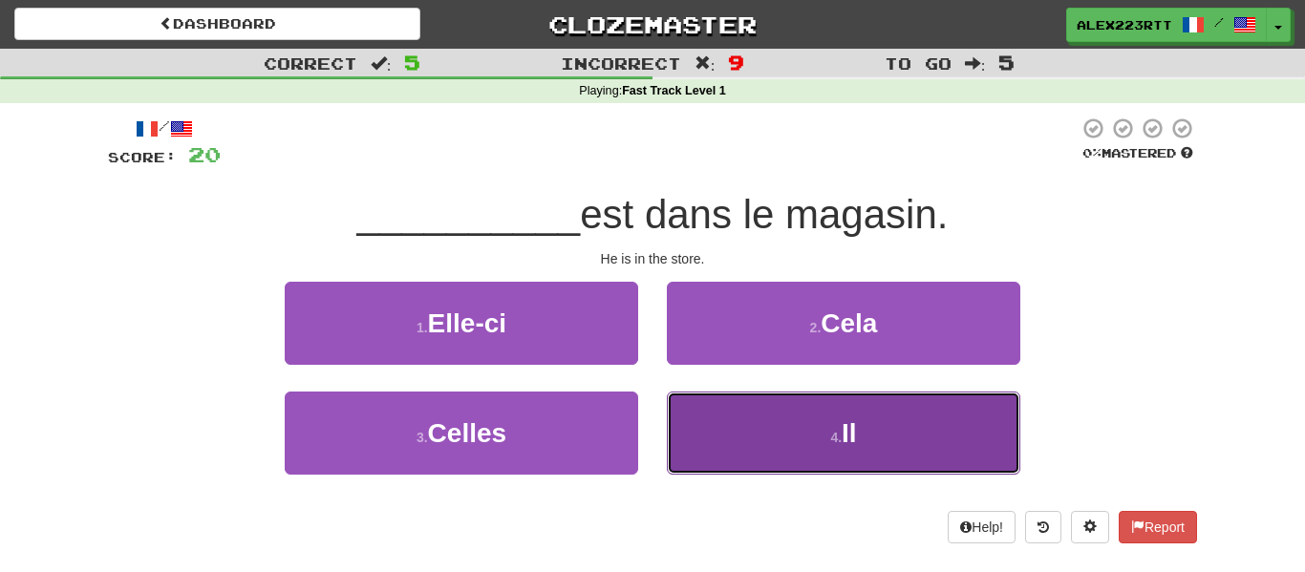
click at [816, 438] on button "4 . Il" at bounding box center [843, 433] width 353 height 83
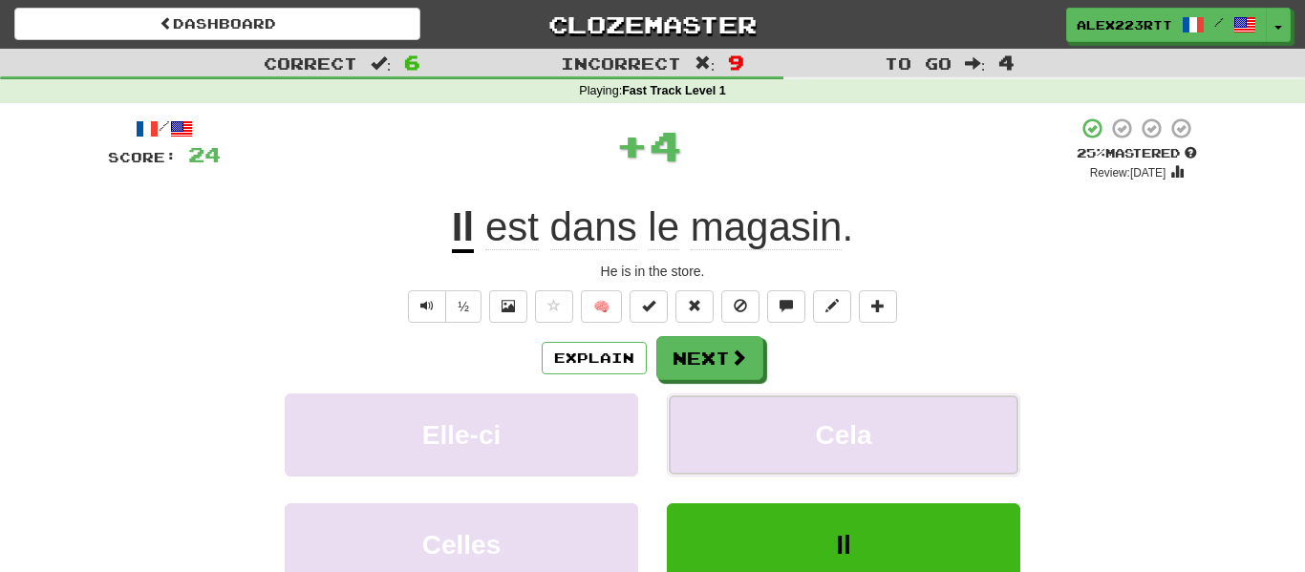
click at [816, 438] on span "Cela" at bounding box center [843, 435] width 56 height 30
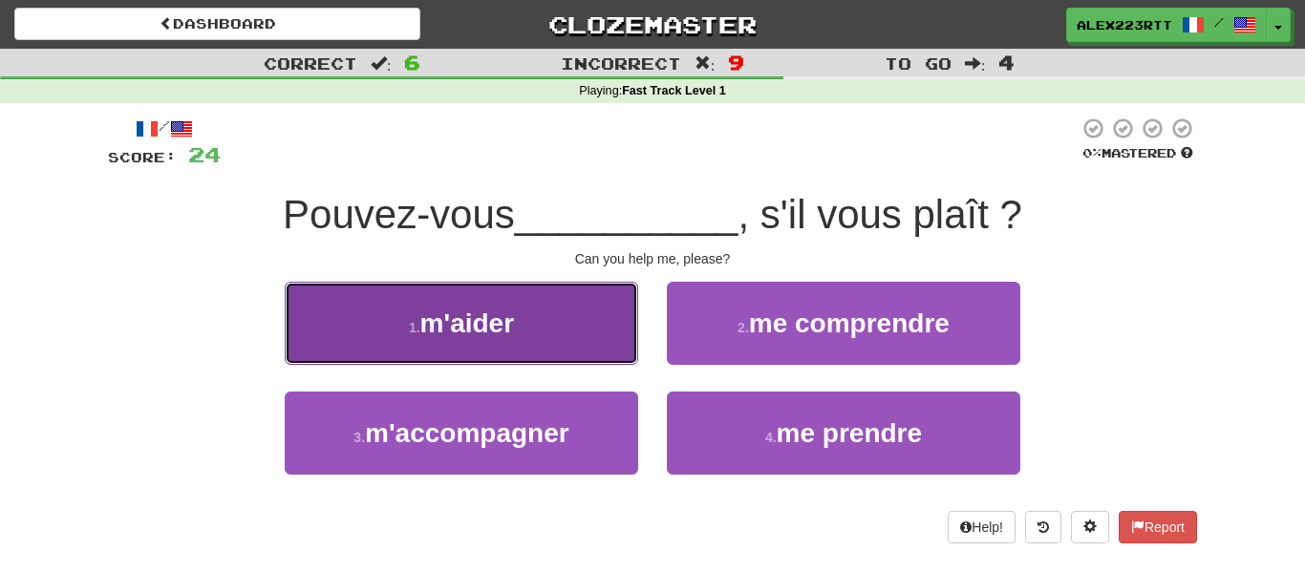
click at [624, 335] on button "1 . m'aider" at bounding box center [461, 323] width 353 height 83
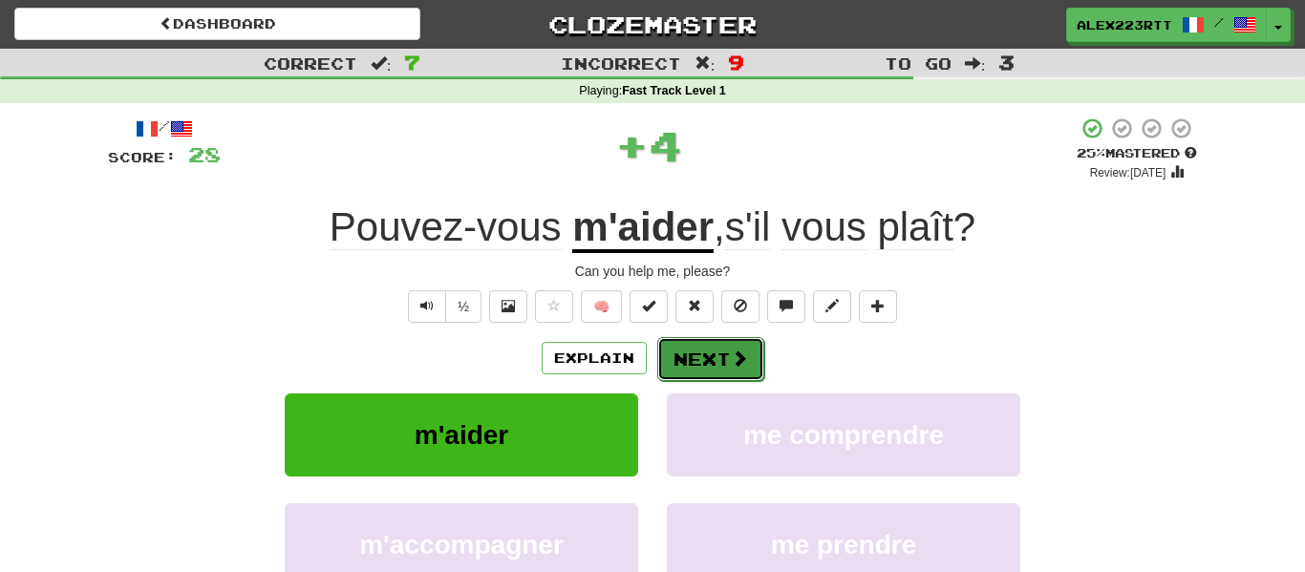
click at [686, 378] on button "Next" at bounding box center [710, 359] width 107 height 44
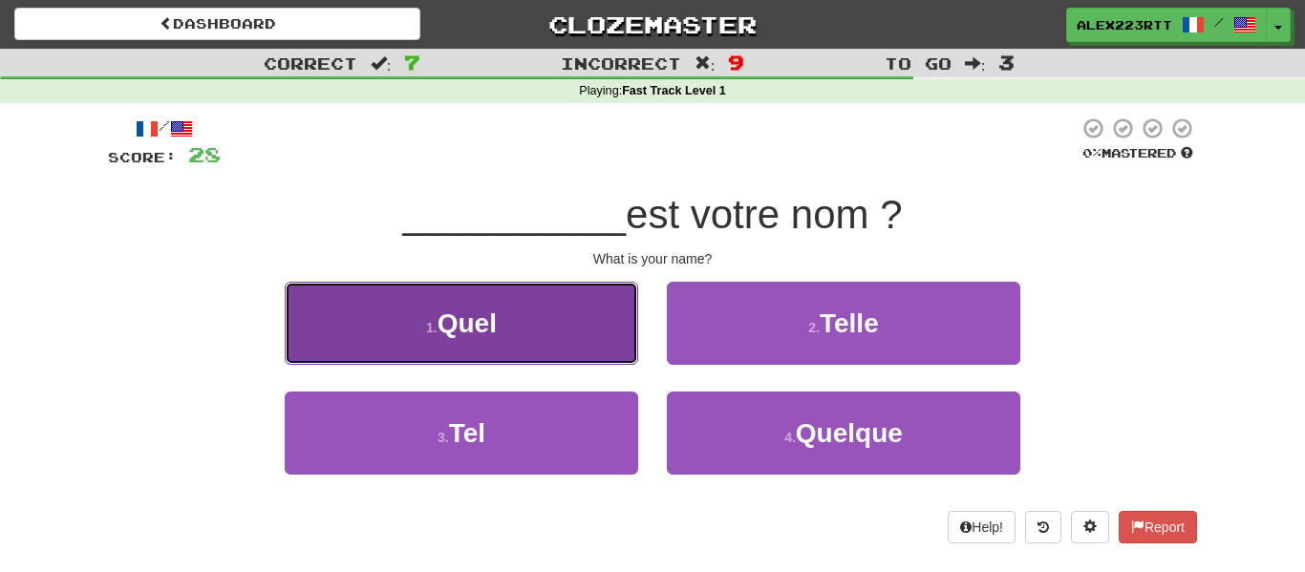
click at [605, 319] on button "1 . Quel" at bounding box center [461, 323] width 353 height 83
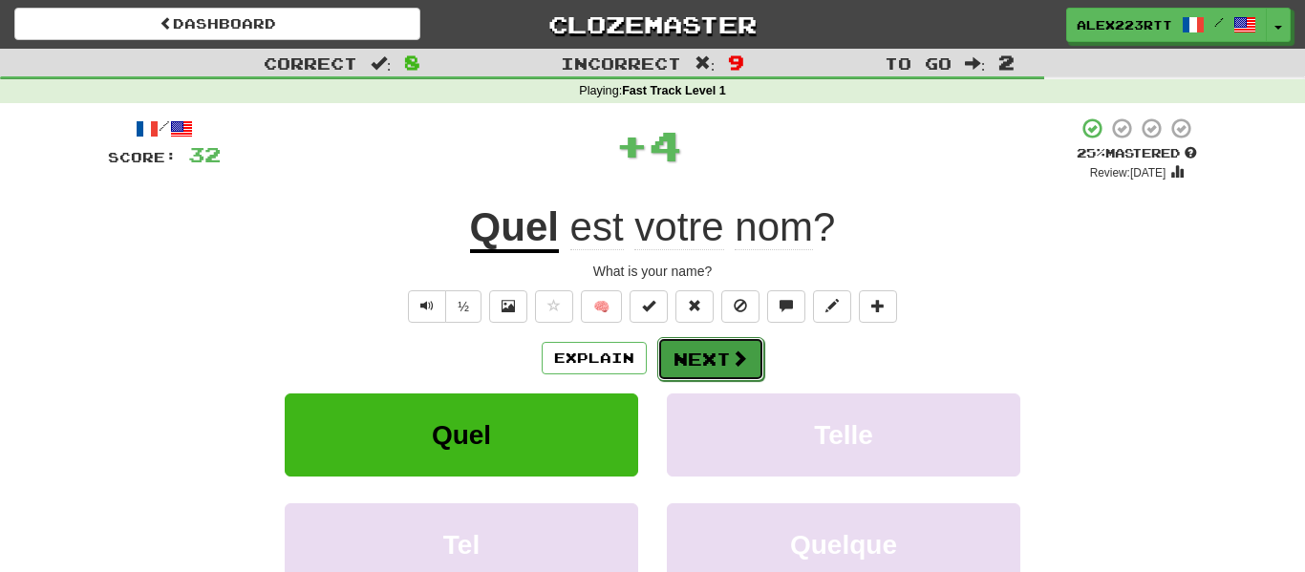
click at [684, 356] on button "Next" at bounding box center [710, 359] width 107 height 44
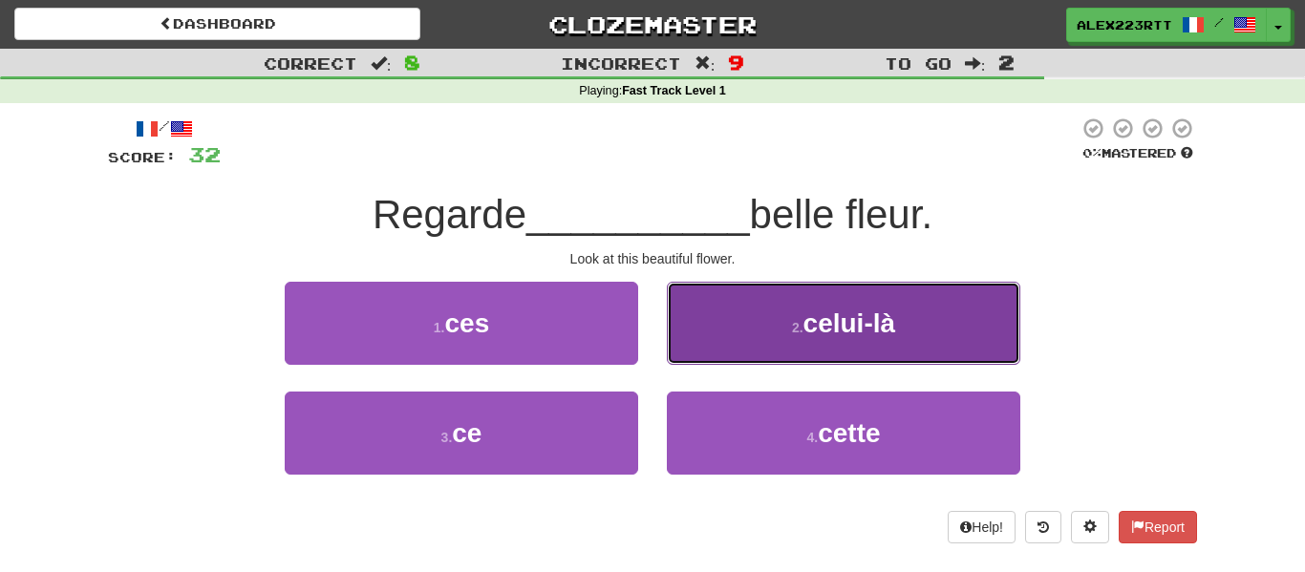
click at [678, 330] on button "2 . celui-là" at bounding box center [843, 323] width 353 height 83
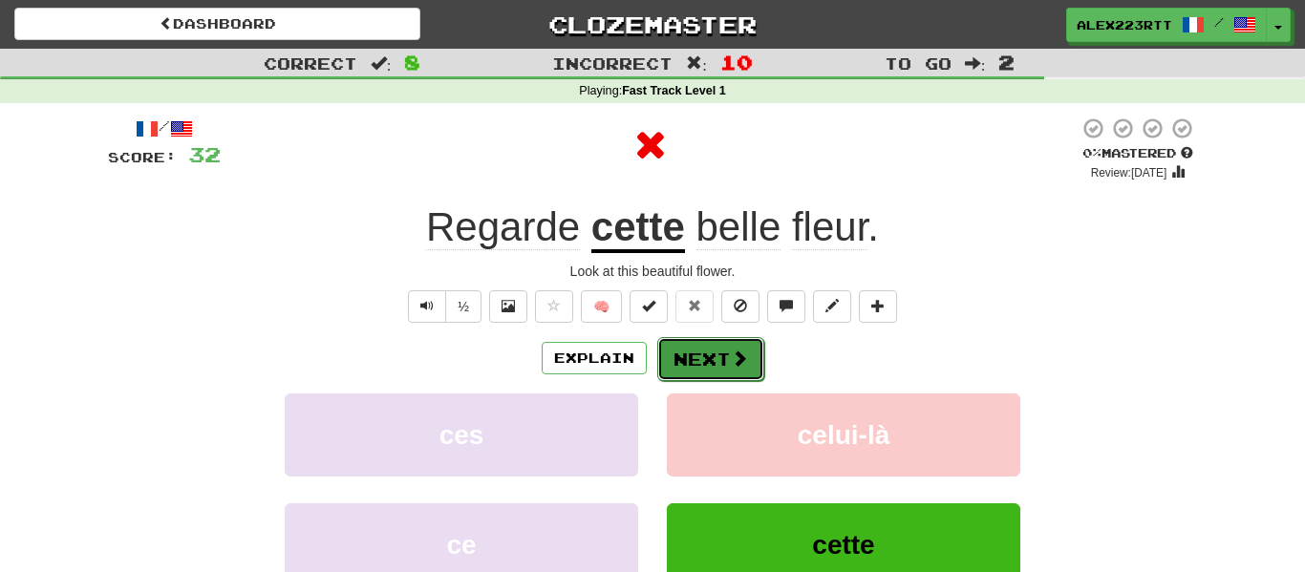
click at [709, 360] on button "Next" at bounding box center [710, 359] width 107 height 44
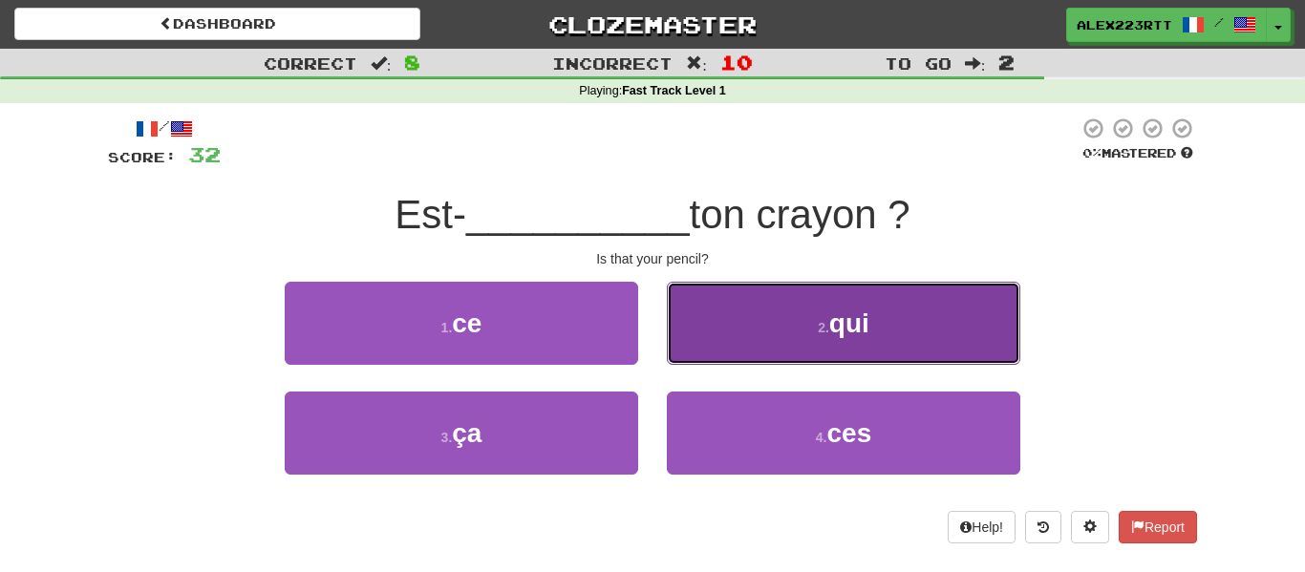
click at [697, 342] on button "2 . qui" at bounding box center [843, 323] width 353 height 83
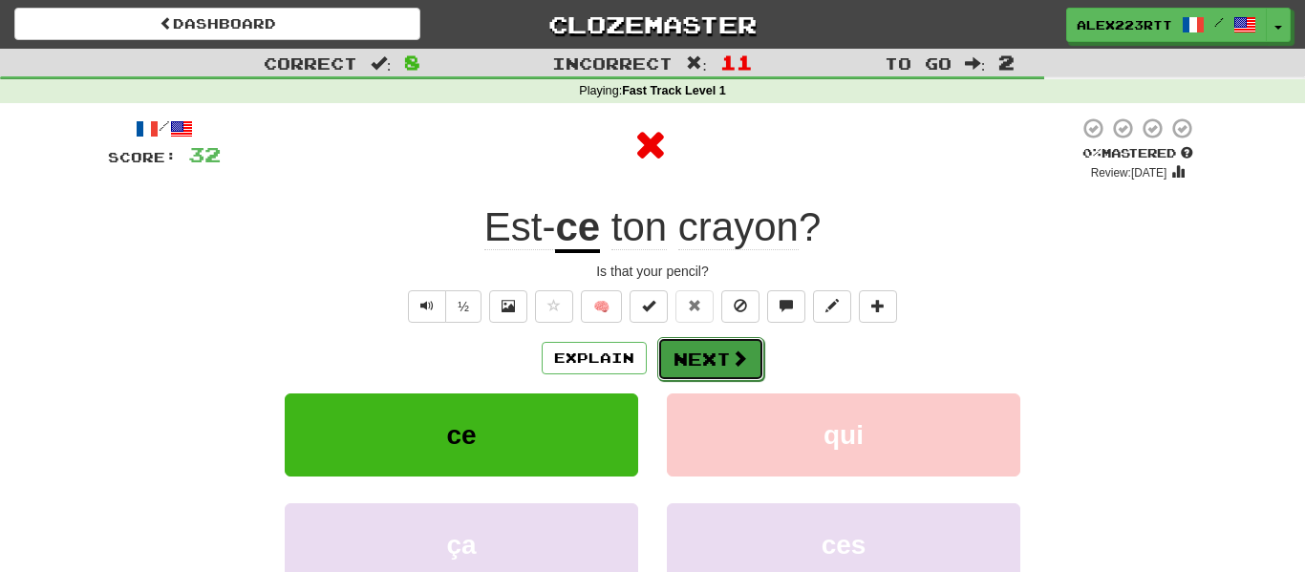
click at [708, 353] on button "Next" at bounding box center [710, 359] width 107 height 44
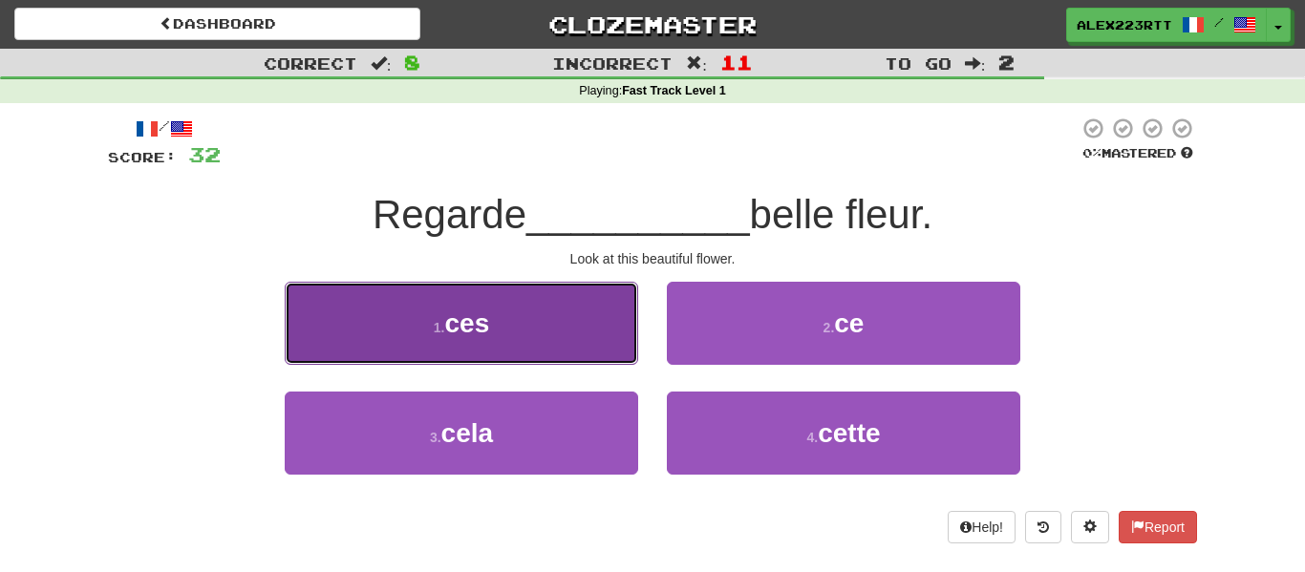
click at [597, 317] on button "1 . ces" at bounding box center [461, 323] width 353 height 83
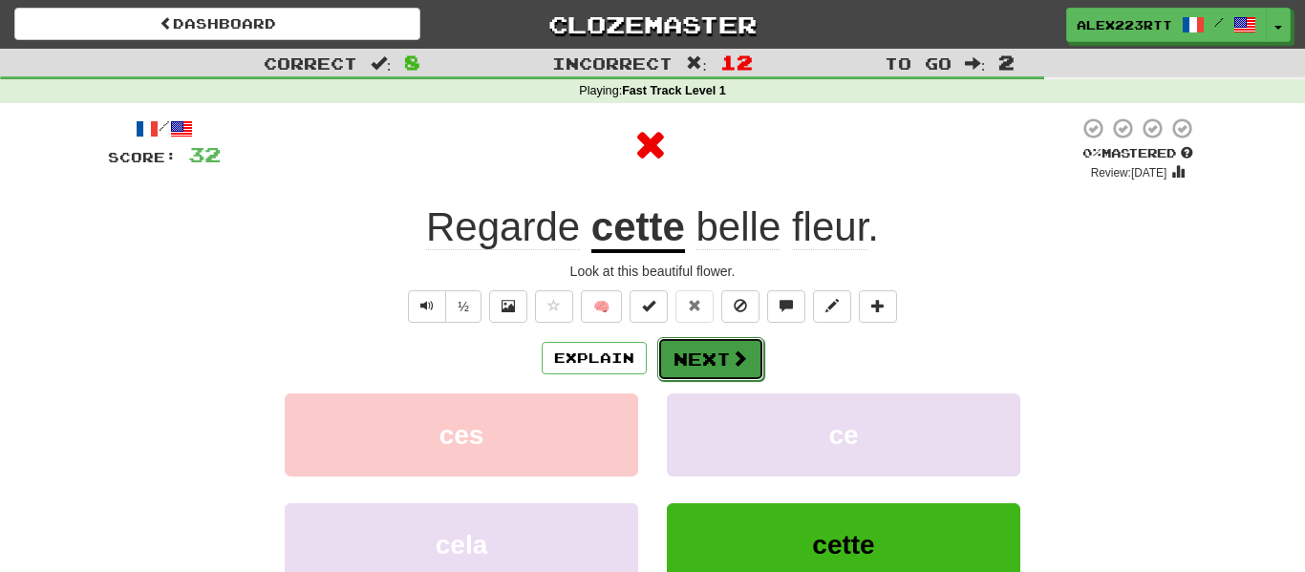
click at [714, 363] on button "Next" at bounding box center [710, 359] width 107 height 44
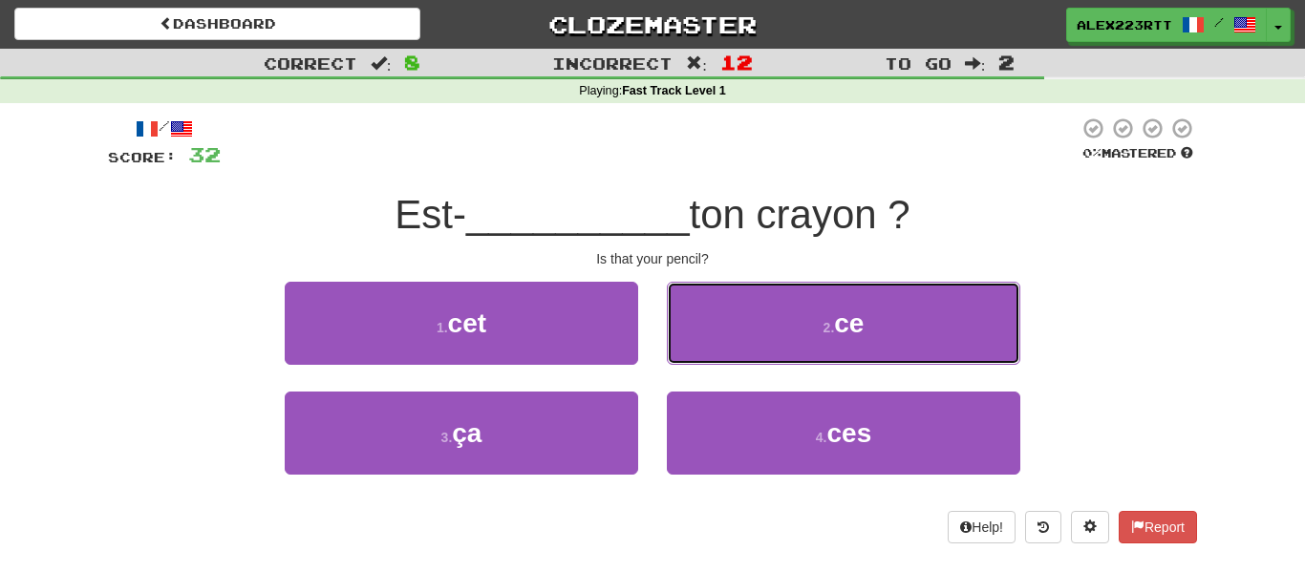
click at [714, 363] on button "2 . ce" at bounding box center [843, 323] width 353 height 83
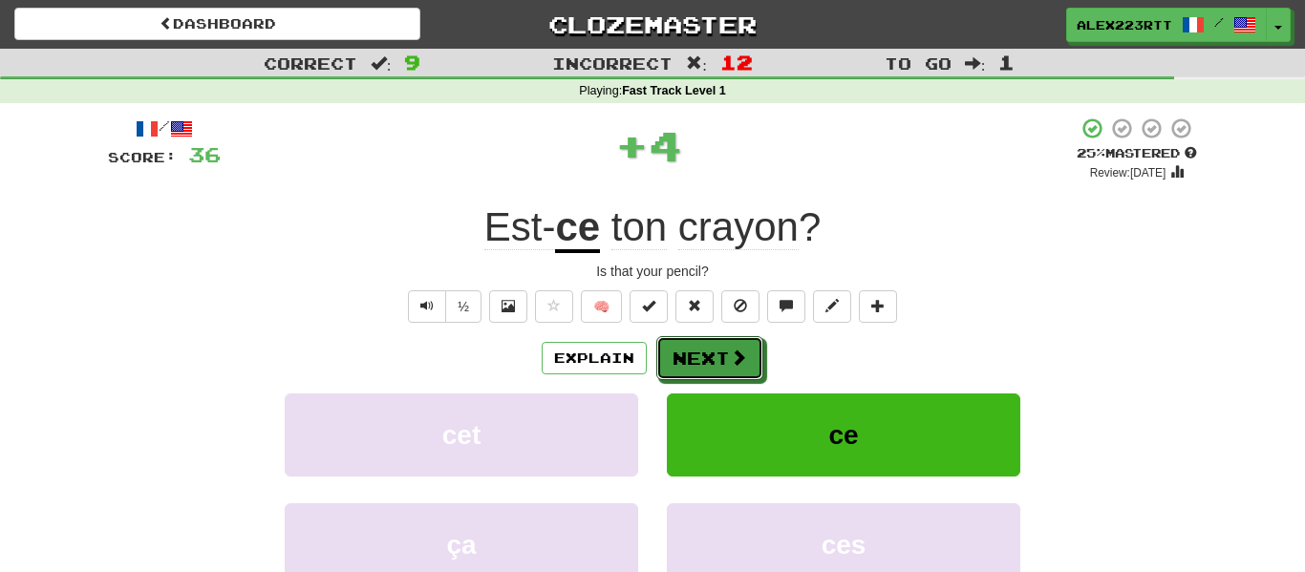
click at [714, 363] on button "Next" at bounding box center [709, 358] width 107 height 44
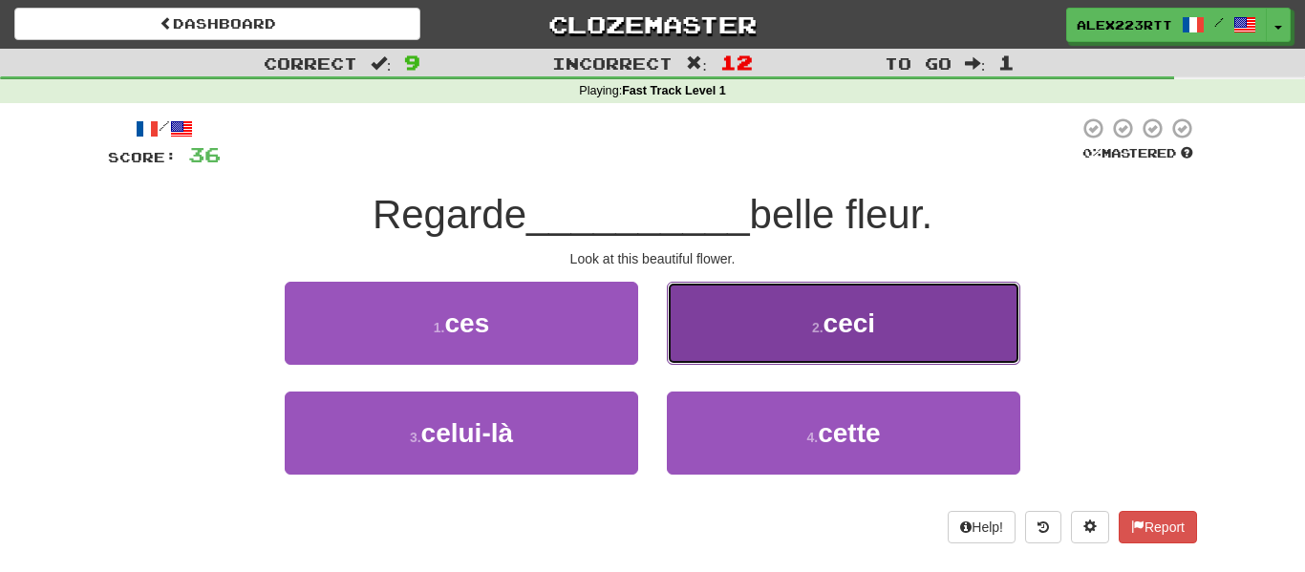
click at [699, 304] on button "2 . ceci" at bounding box center [843, 323] width 353 height 83
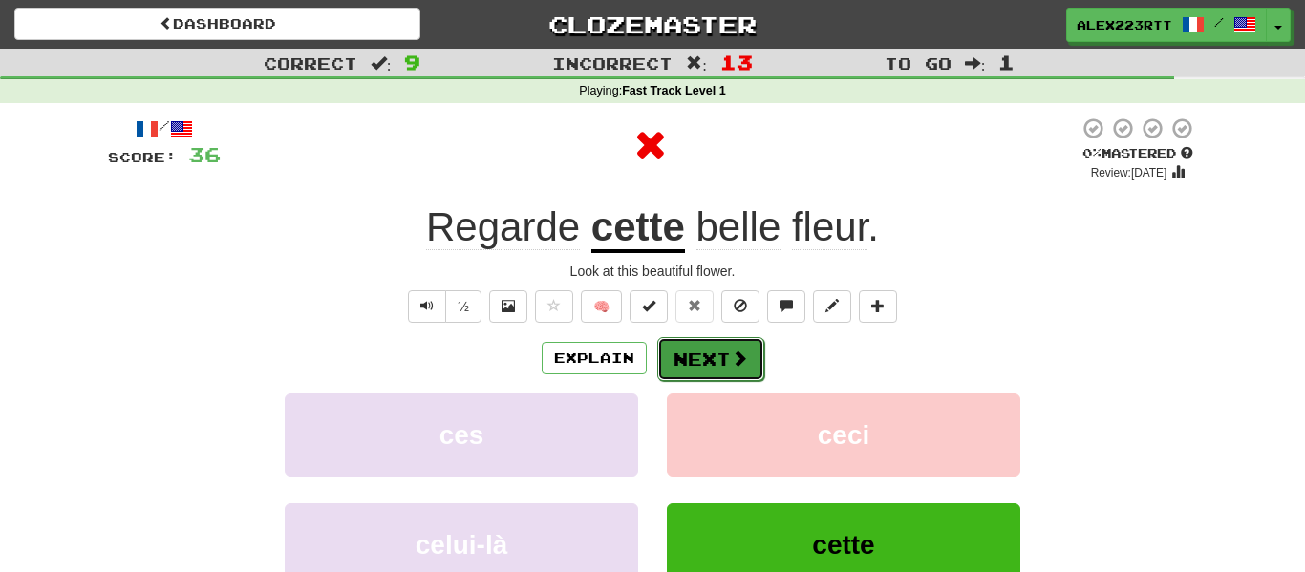
click at [716, 347] on button "Next" at bounding box center [710, 359] width 107 height 44
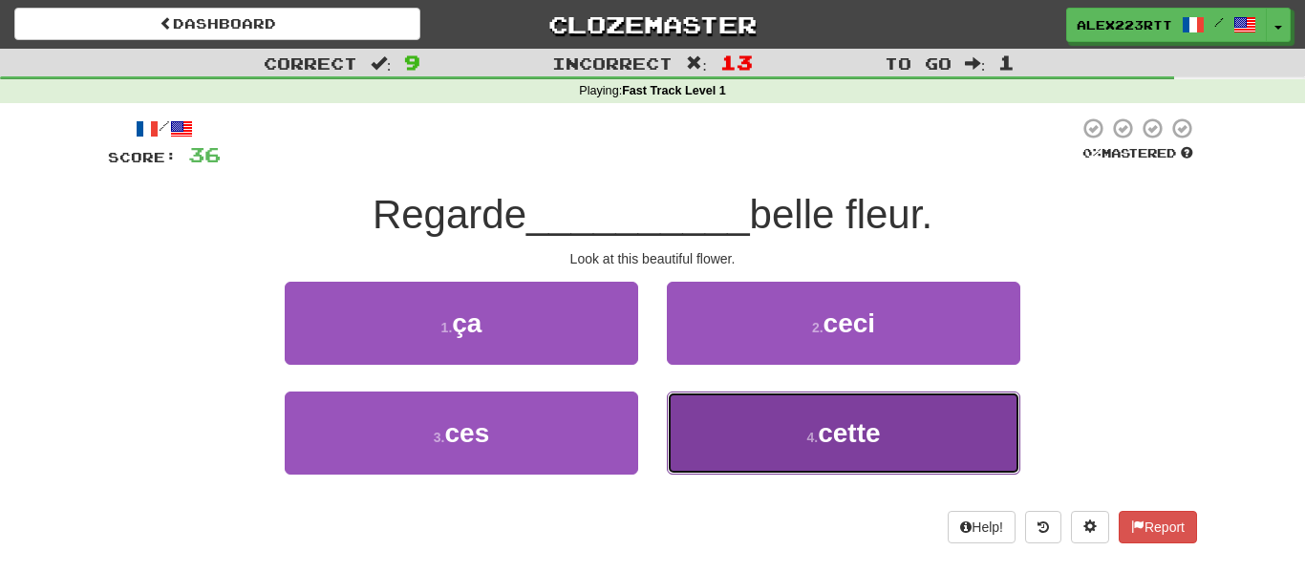
click at [730, 411] on button "4 . cette" at bounding box center [843, 433] width 353 height 83
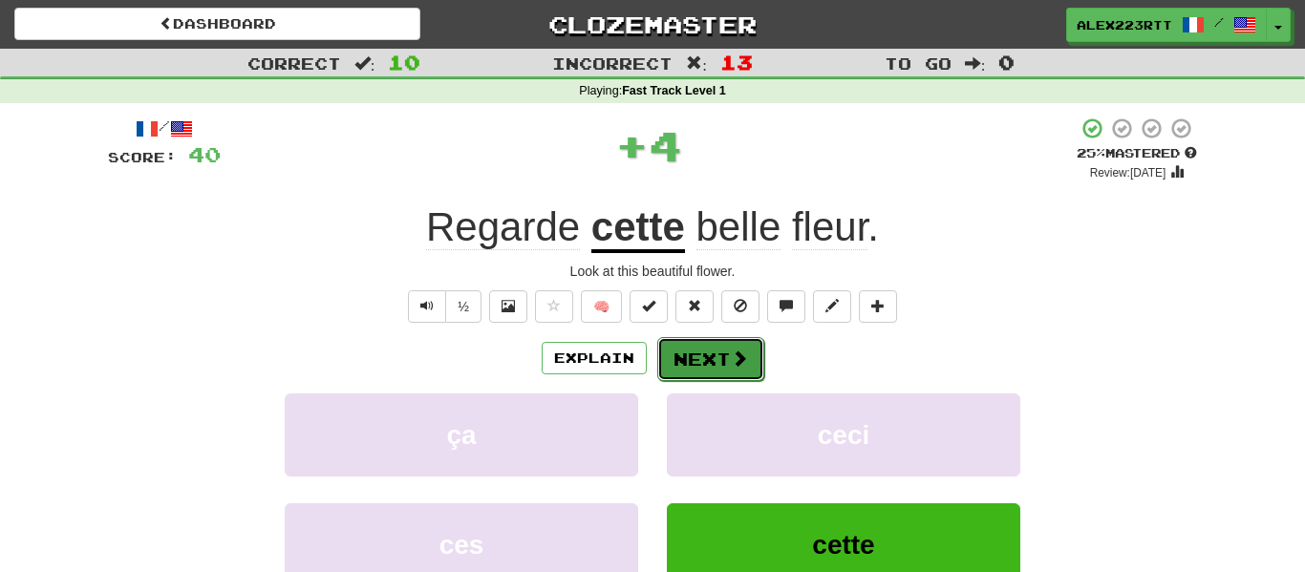
click at [715, 355] on button "Next" at bounding box center [710, 359] width 107 height 44
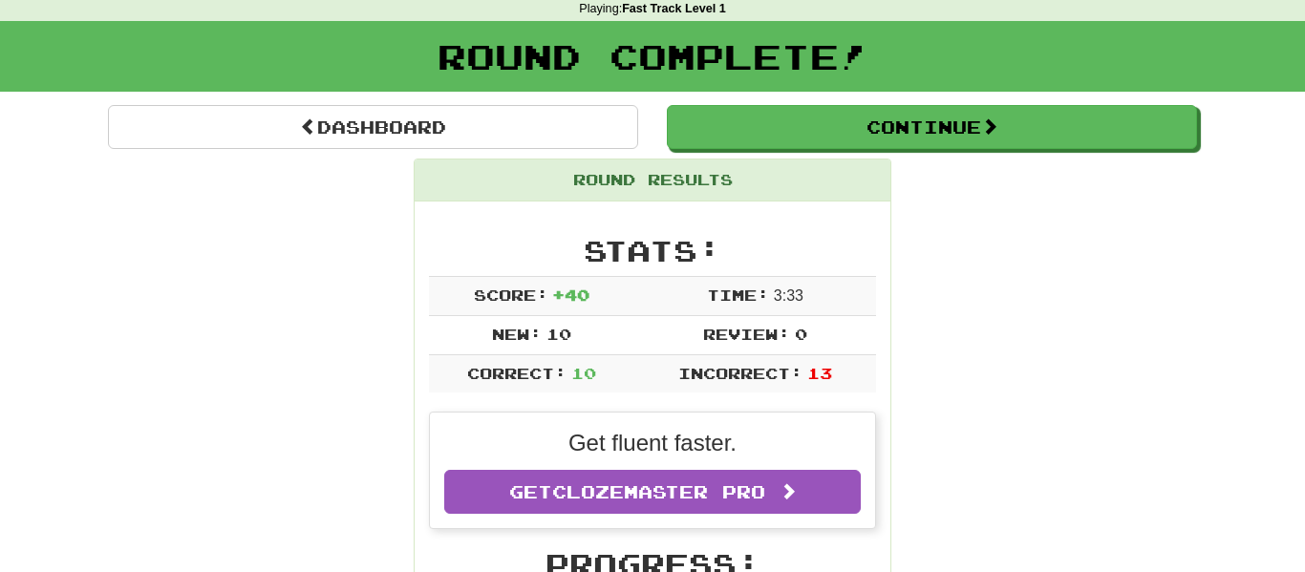
scroll to position [84, 0]
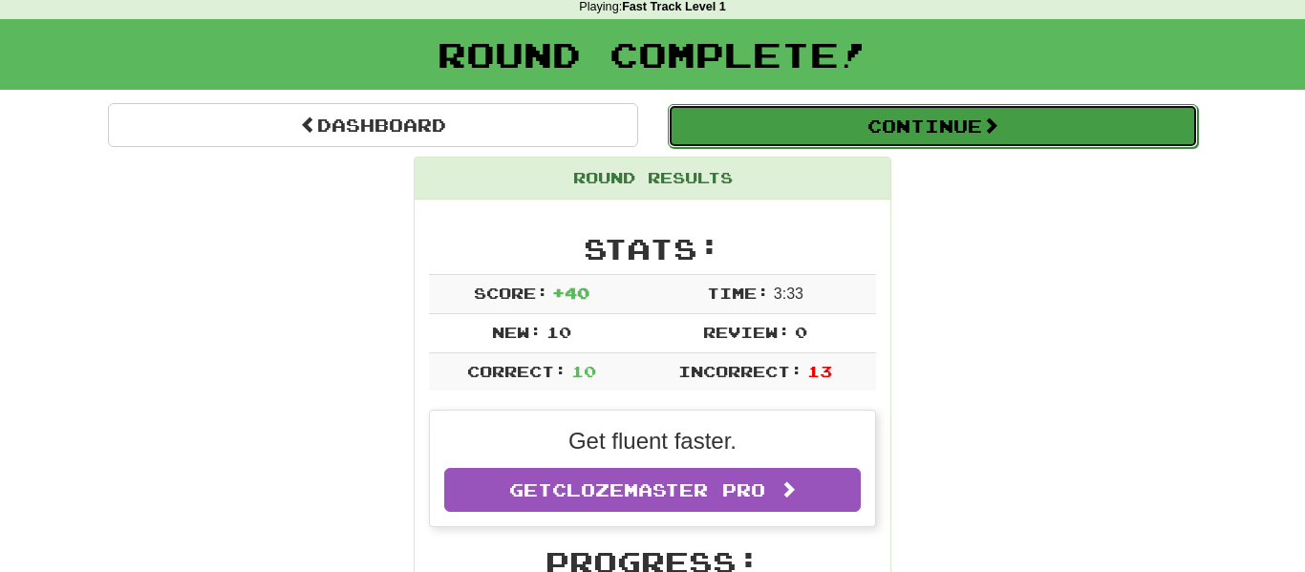
click at [882, 145] on button "Continue" at bounding box center [933, 126] width 530 height 44
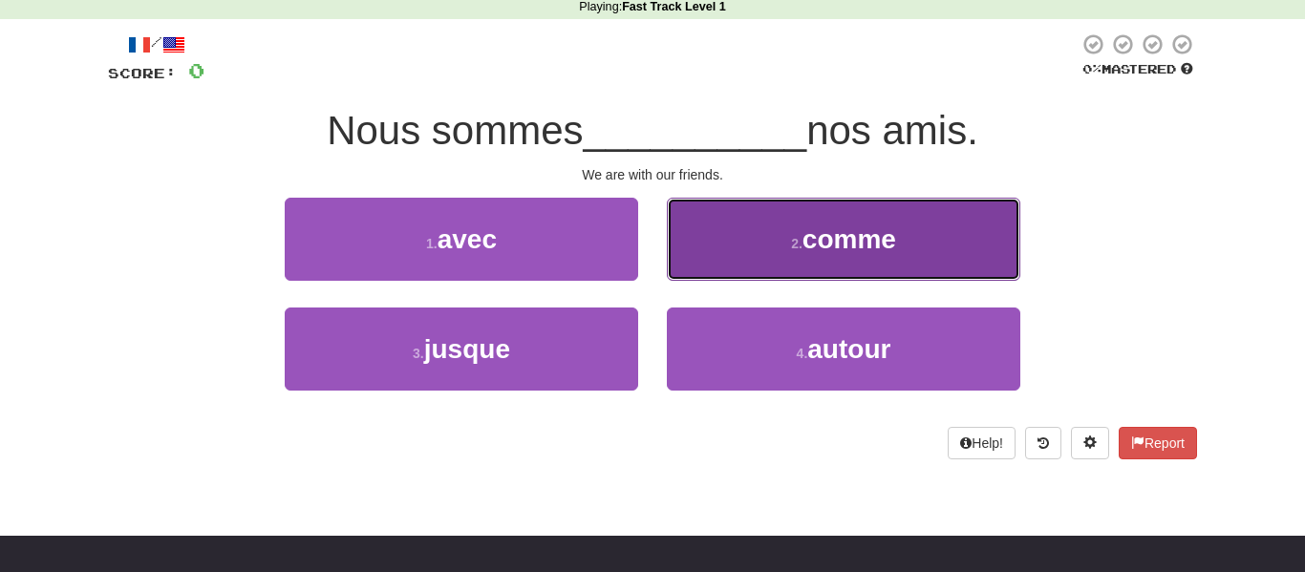
click at [738, 216] on button "2 . comme" at bounding box center [843, 239] width 353 height 83
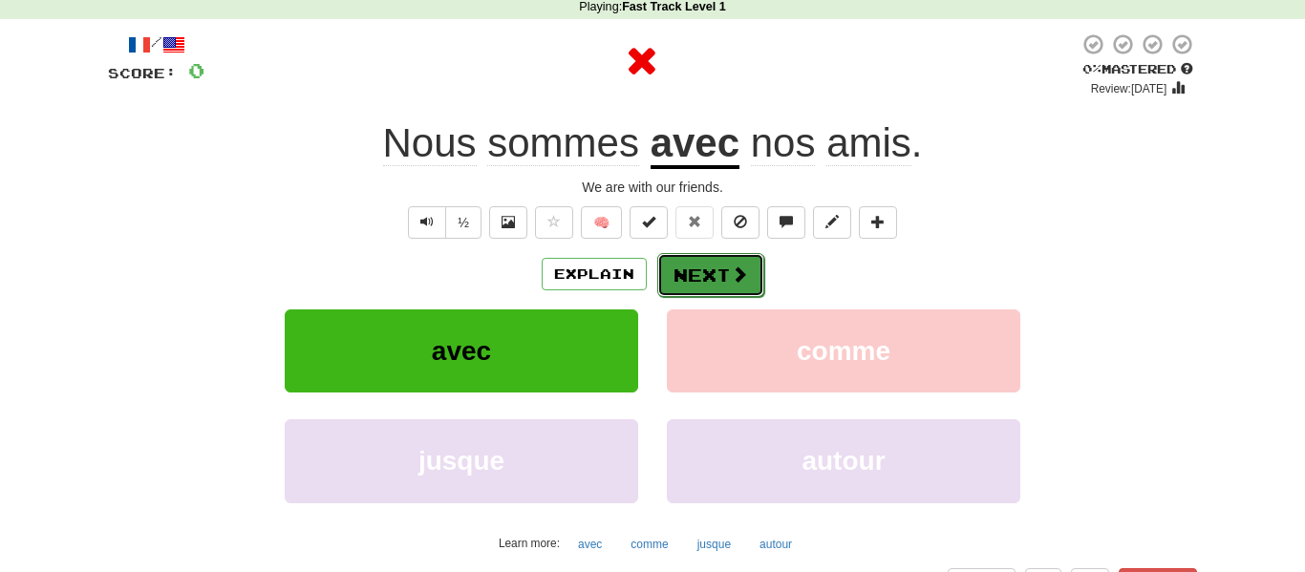
click at [722, 256] on button "Next" at bounding box center [710, 275] width 107 height 44
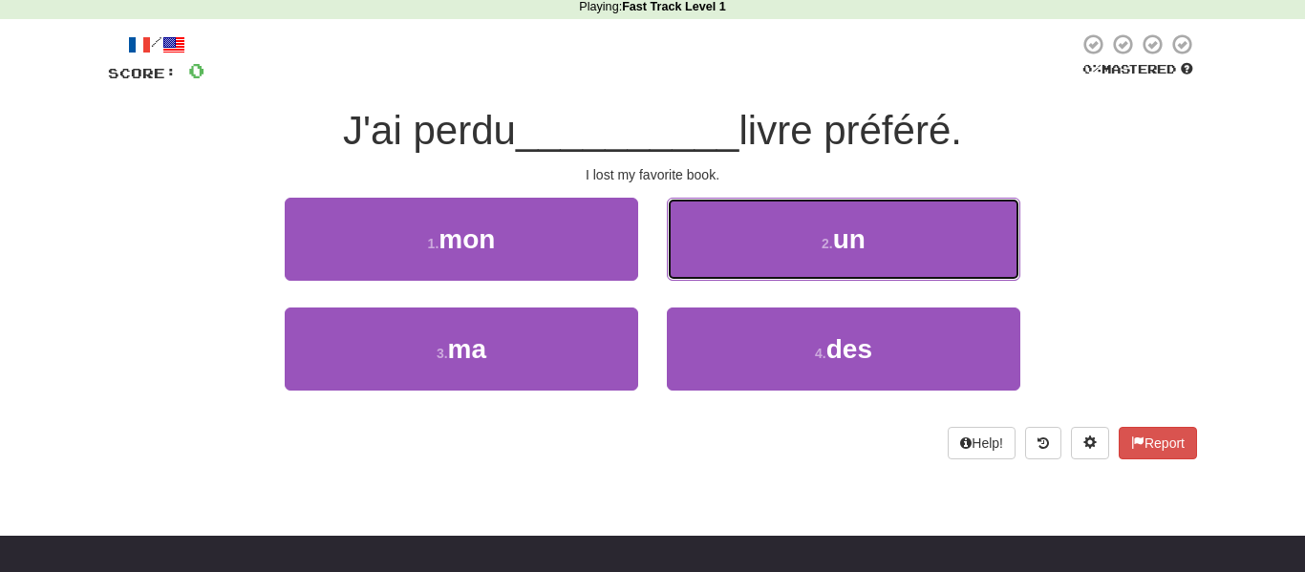
click at [722, 256] on button "2 . un" at bounding box center [843, 239] width 353 height 83
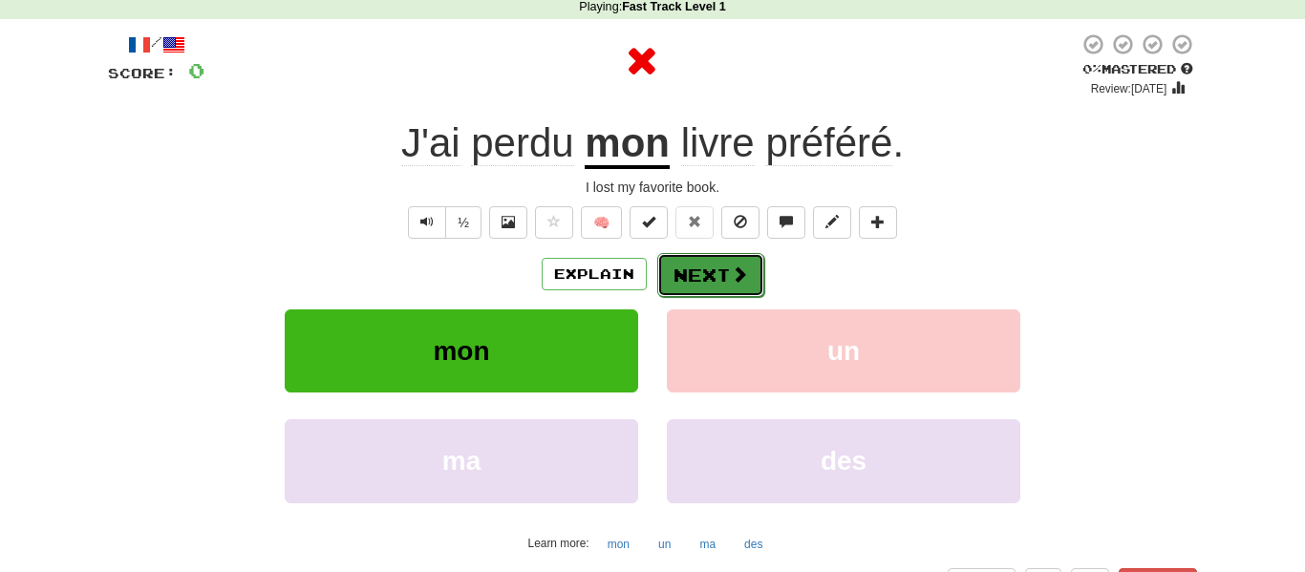
click at [712, 281] on button "Next" at bounding box center [710, 275] width 107 height 44
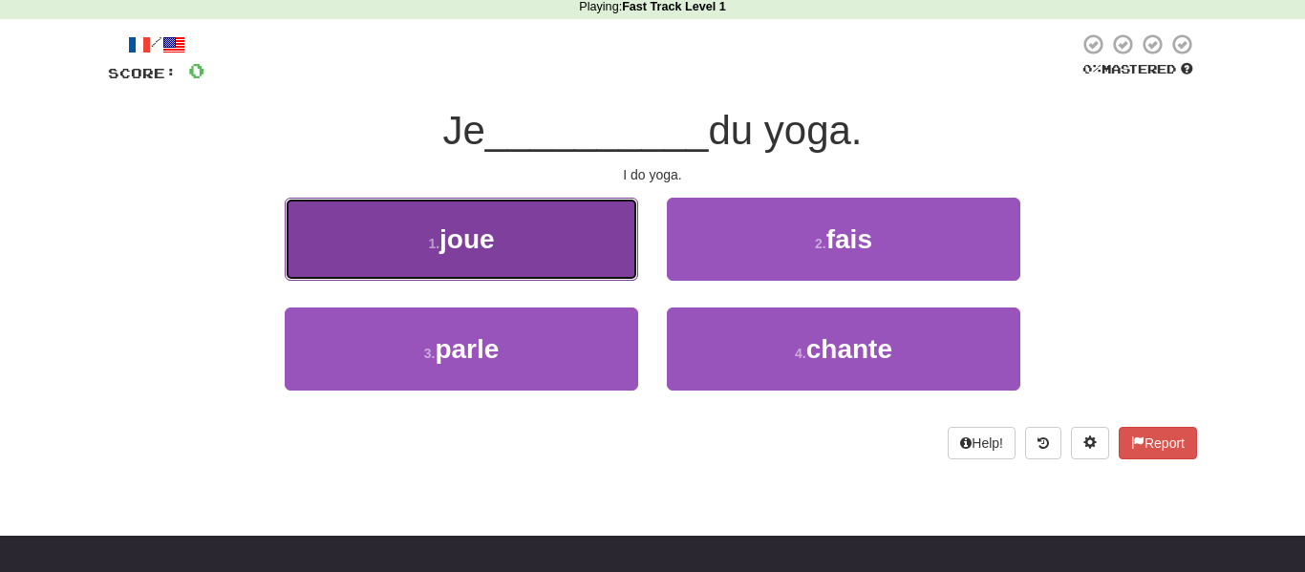
click at [592, 240] on button "1 . joue" at bounding box center [461, 239] width 353 height 83
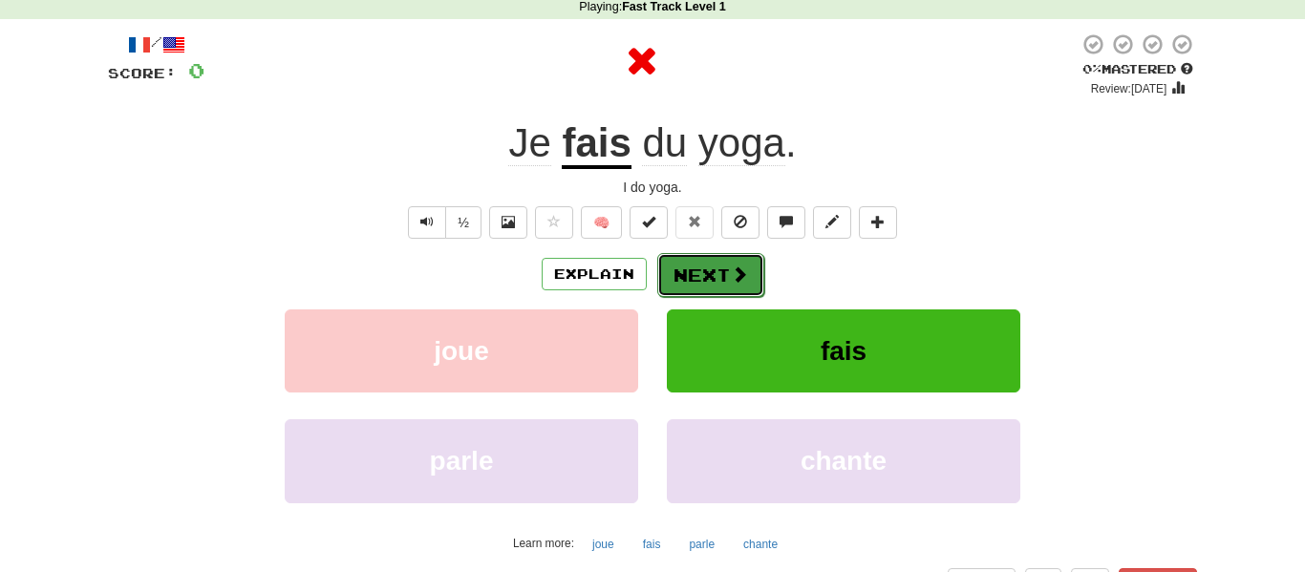
click at [745, 291] on button "Next" at bounding box center [710, 275] width 107 height 44
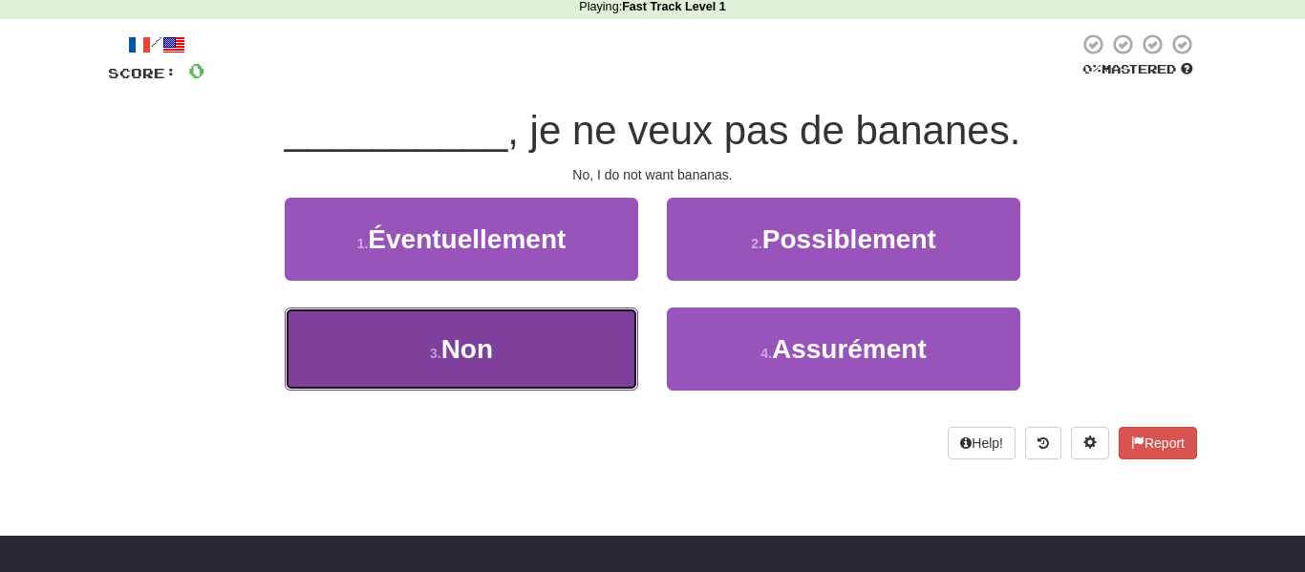
click at [529, 365] on button "3 . Non" at bounding box center [461, 349] width 353 height 83
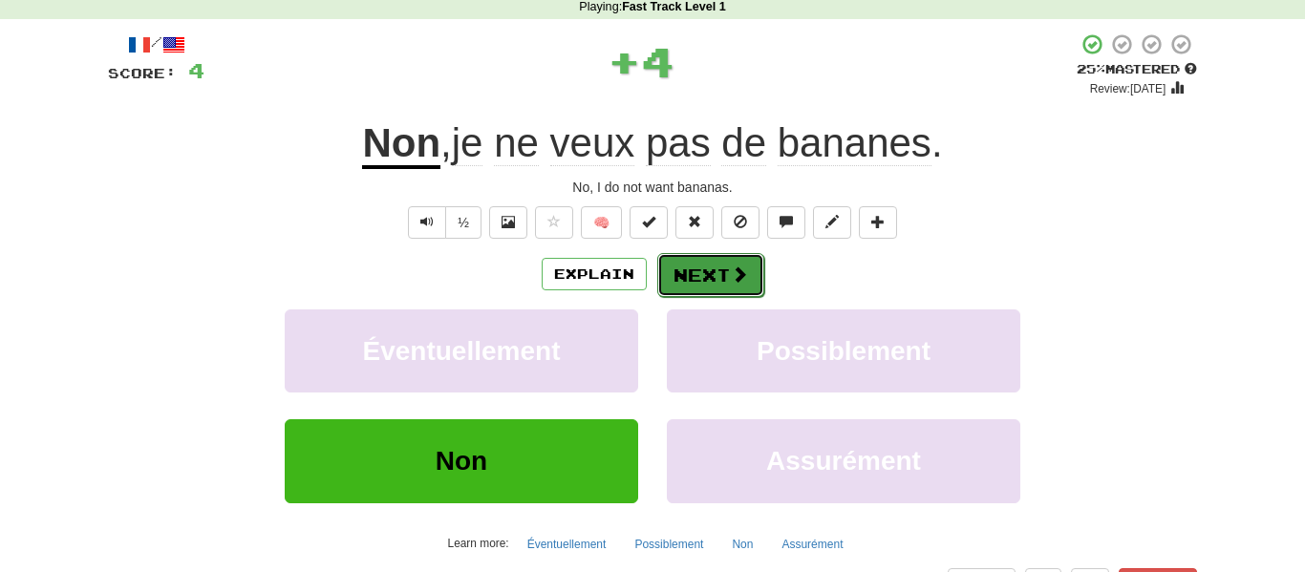
click at [677, 268] on button "Next" at bounding box center [710, 275] width 107 height 44
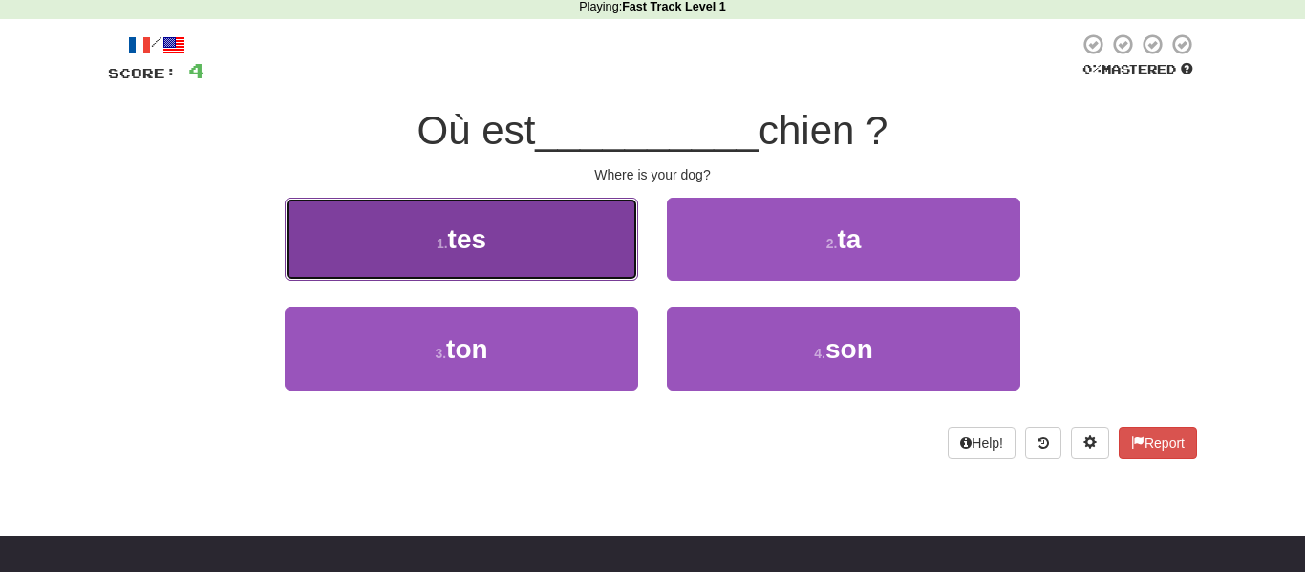
click at [569, 232] on button "1 . tes" at bounding box center [461, 239] width 353 height 83
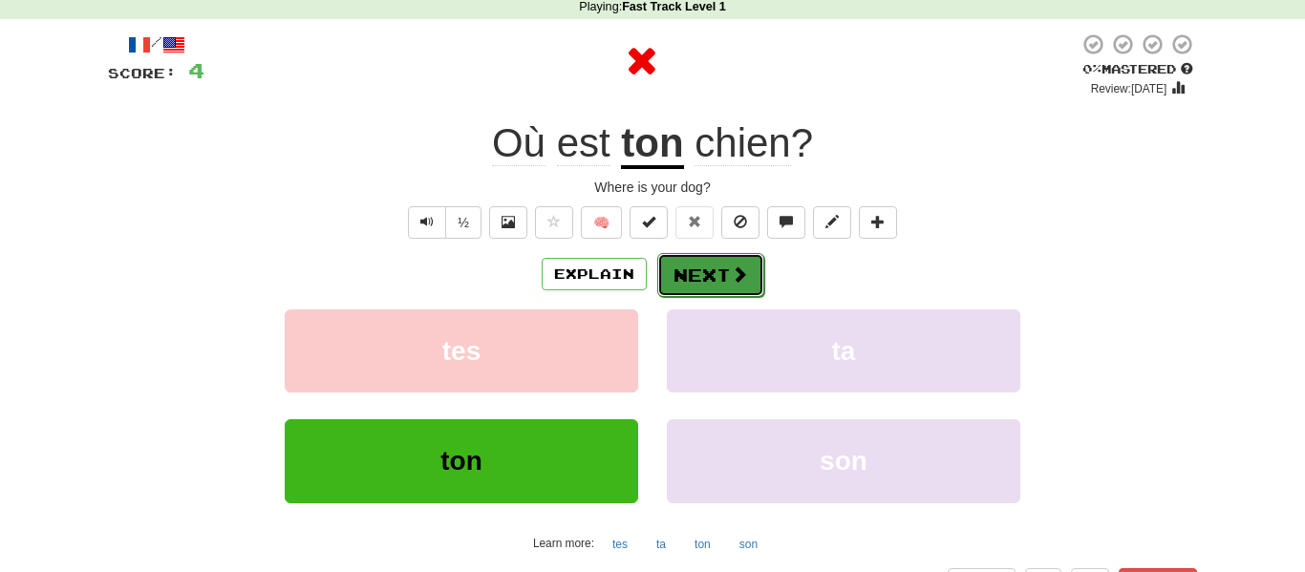
click at [713, 271] on button "Next" at bounding box center [710, 275] width 107 height 44
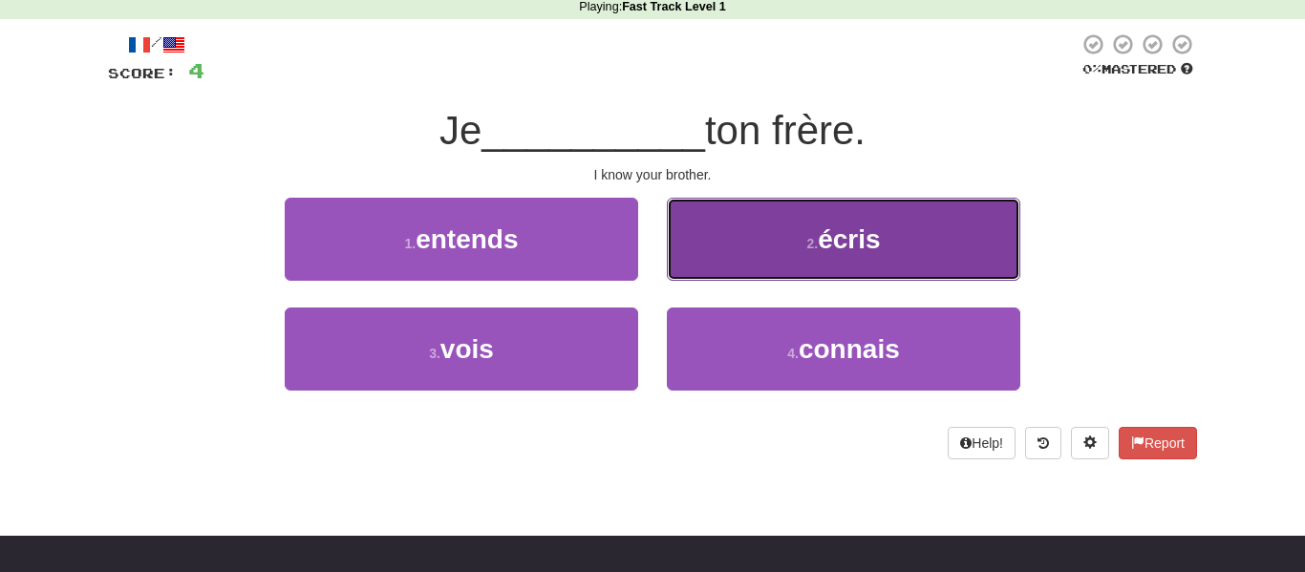
click at [725, 262] on button "2 . écris" at bounding box center [843, 239] width 353 height 83
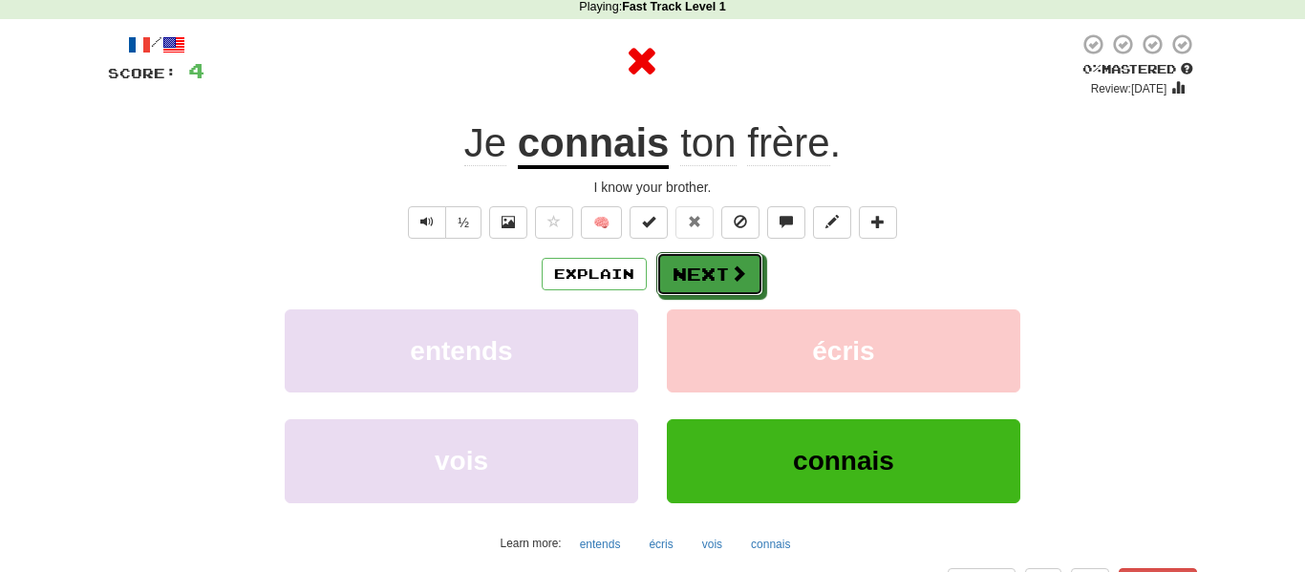
click at [725, 262] on button "Next" at bounding box center [709, 274] width 107 height 44
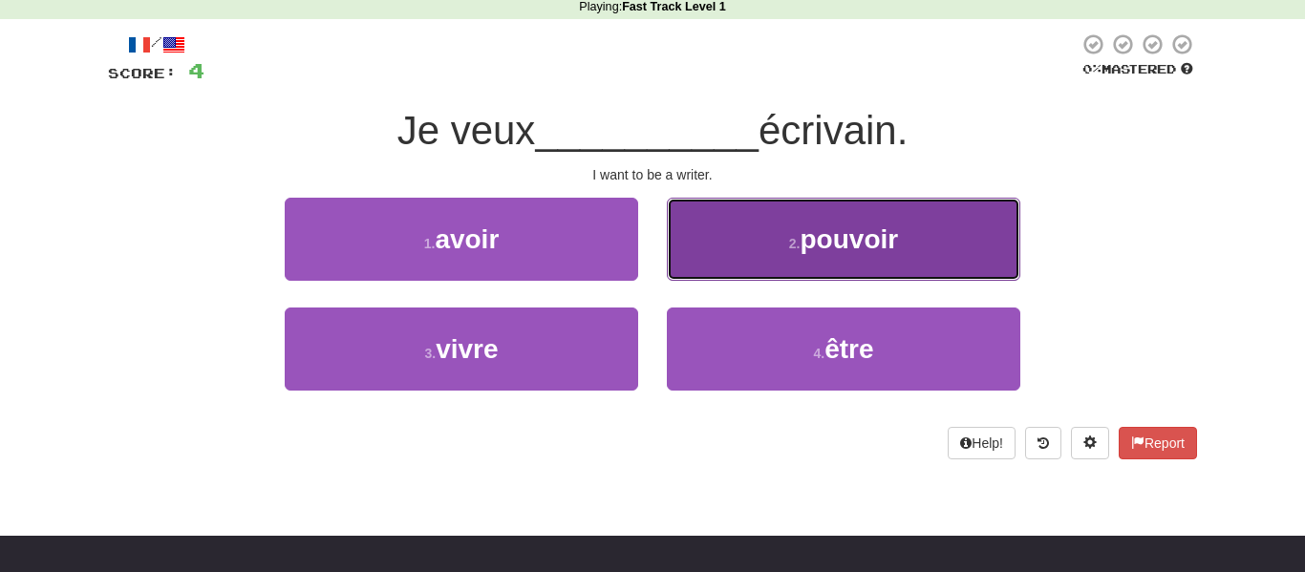
click at [808, 243] on span "pouvoir" at bounding box center [849, 239] width 98 height 30
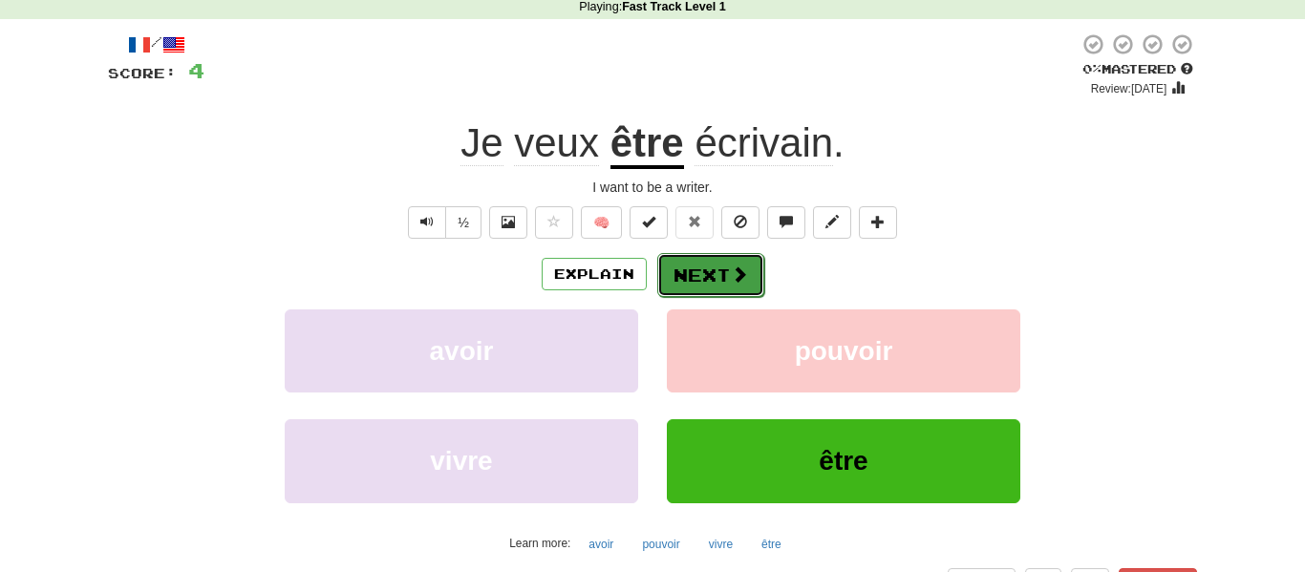
click at [702, 288] on button "Next" at bounding box center [710, 275] width 107 height 44
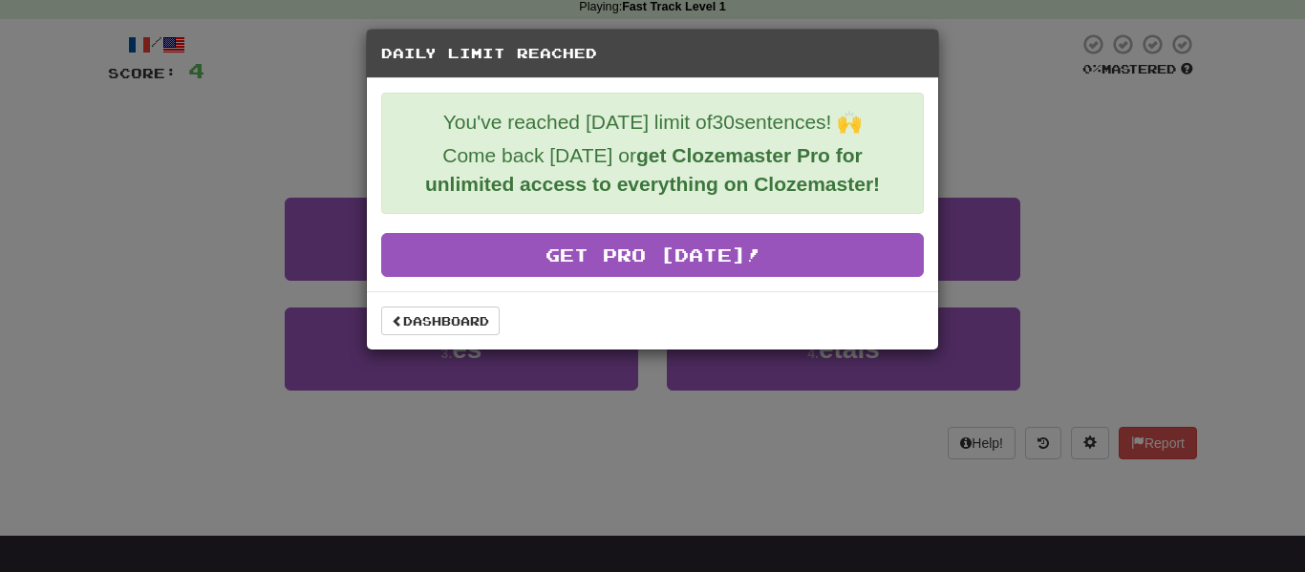
click at [322, 120] on div "Daily Limit Reached You've reached today's limit of 30 sentences! 🙌 Come back t…" at bounding box center [652, 286] width 1305 height 572
click at [433, 329] on link "Dashboard" at bounding box center [440, 321] width 118 height 29
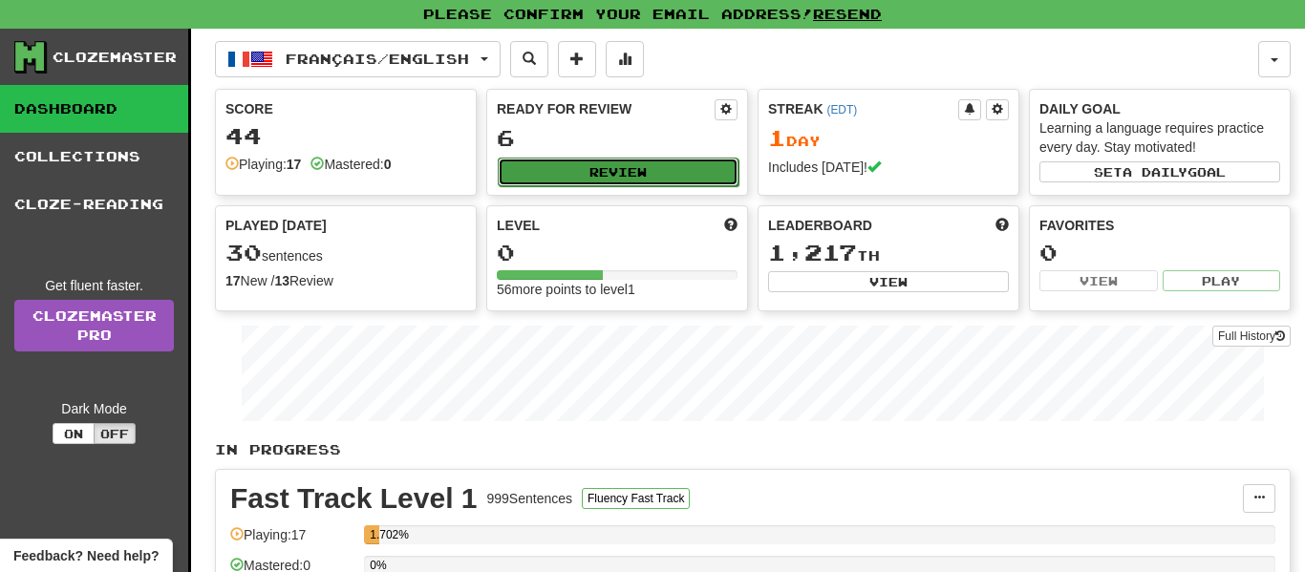
click at [610, 159] on button "Review" at bounding box center [618, 172] width 241 height 29
select select "**"
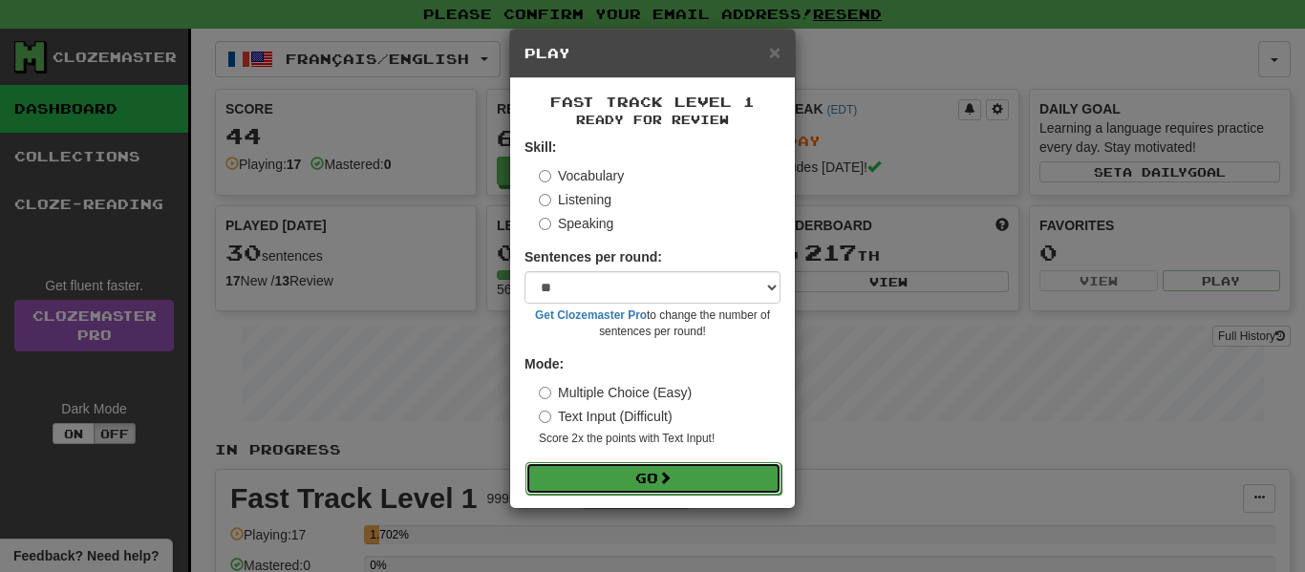
click at [704, 483] on button "Go" at bounding box center [653, 478] width 256 height 32
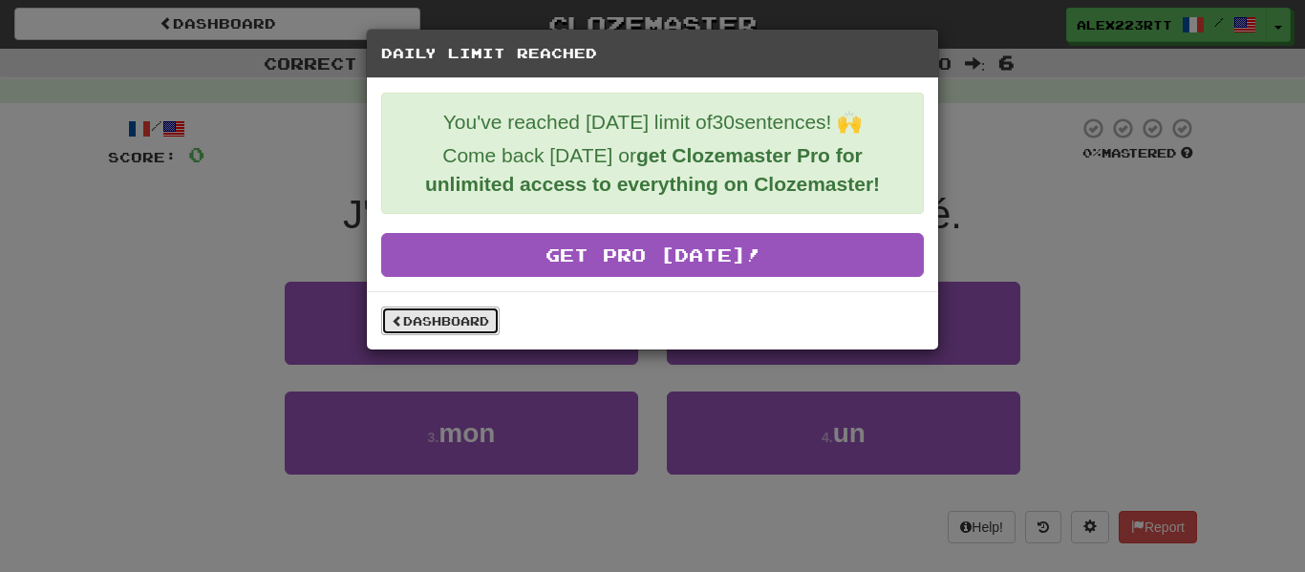
click at [444, 316] on link "Dashboard" at bounding box center [440, 321] width 118 height 29
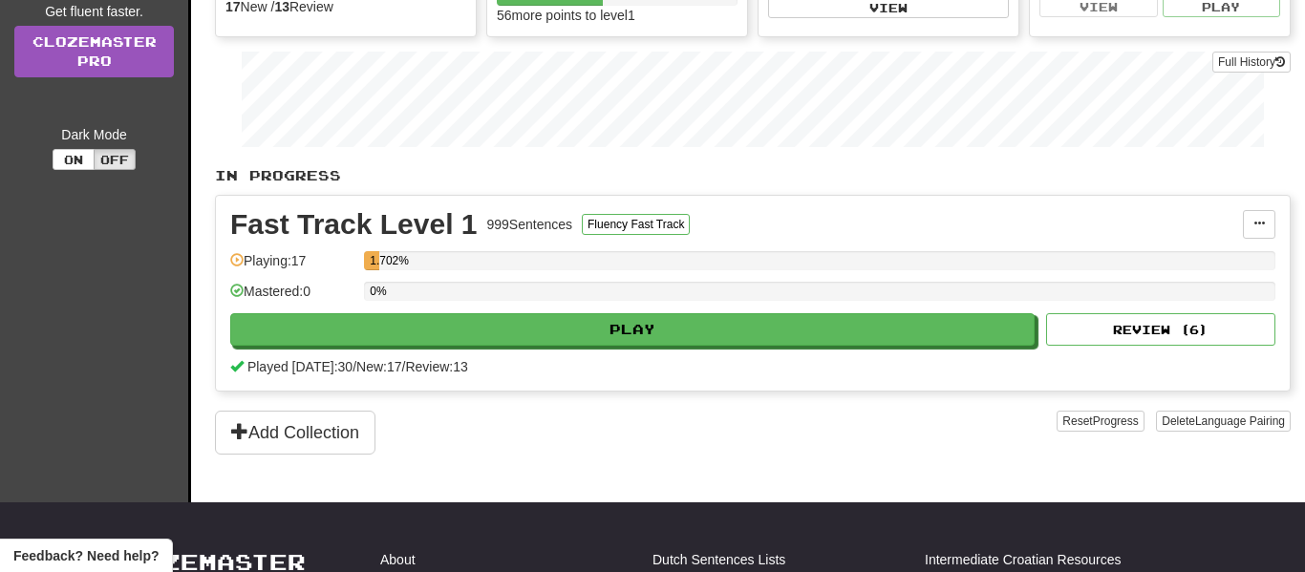
scroll to position [279, 0]
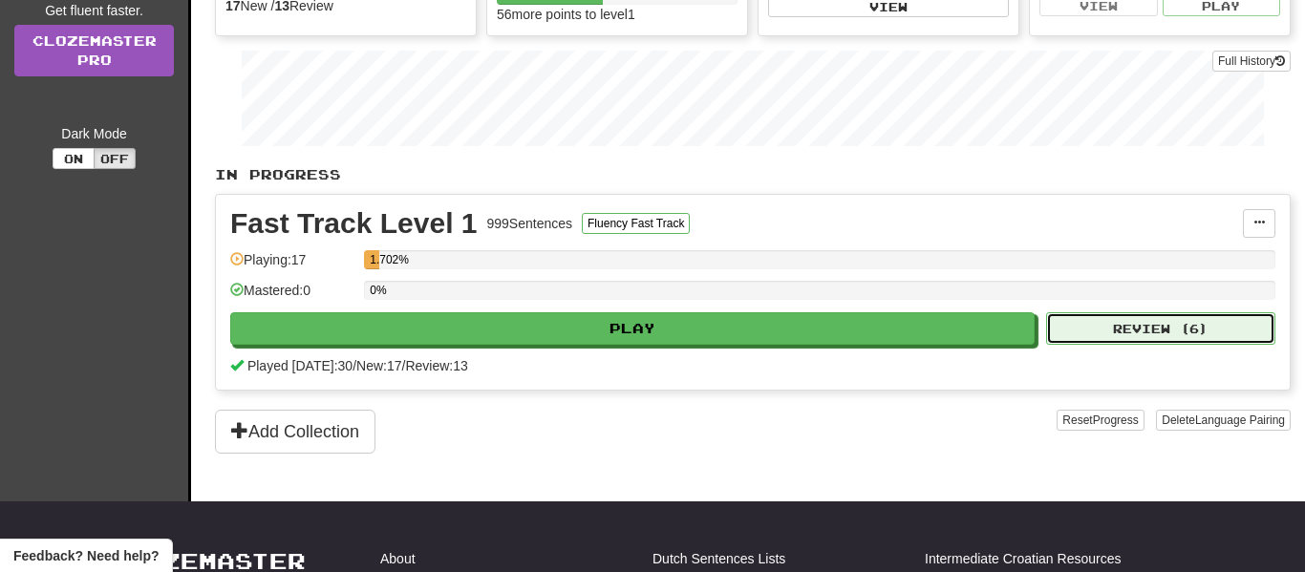
click at [1187, 336] on button "Review ( 6 )" at bounding box center [1160, 328] width 229 height 32
select select "**"
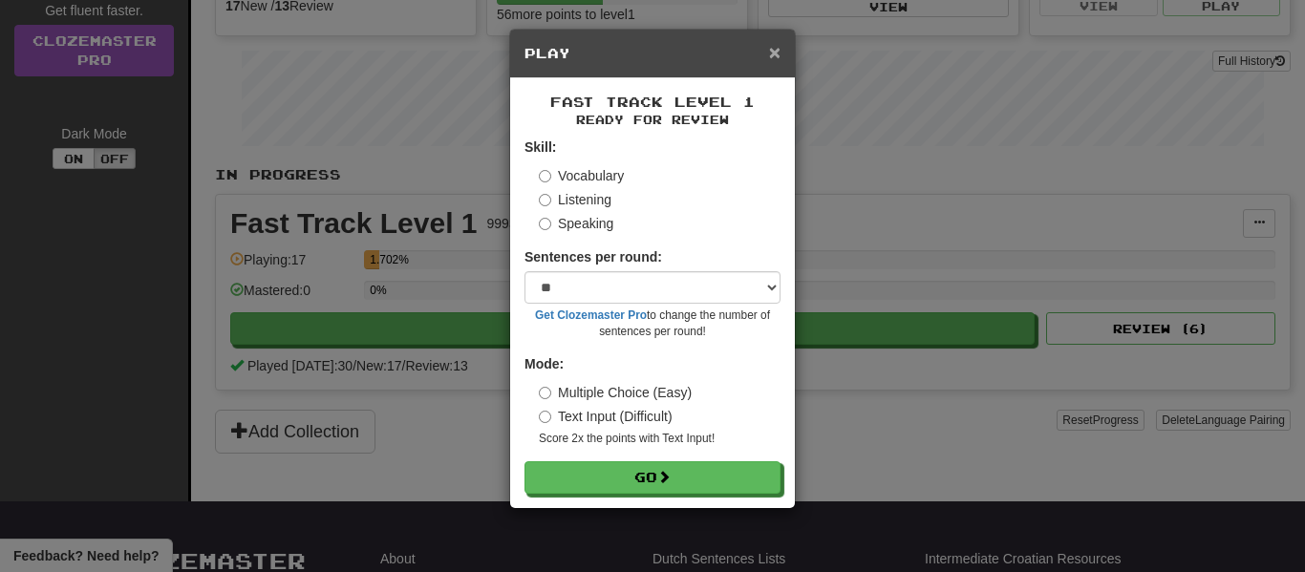
click at [775, 57] on span "×" at bounding box center [774, 52] width 11 height 22
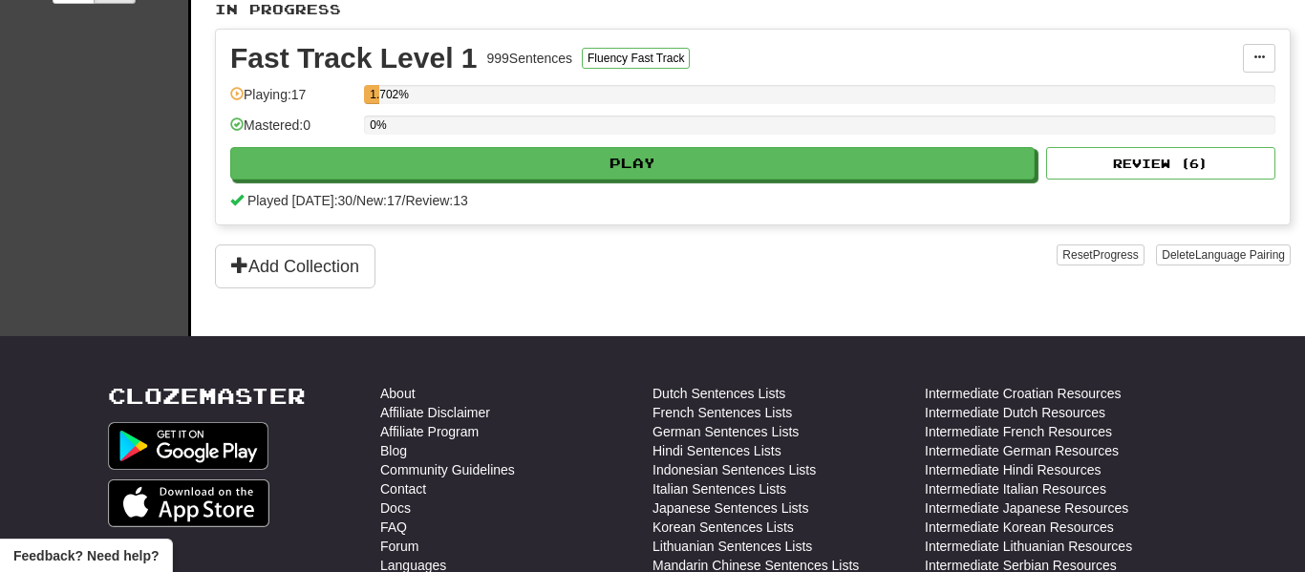
scroll to position [0, 0]
